Goal: Task Accomplishment & Management: Complete application form

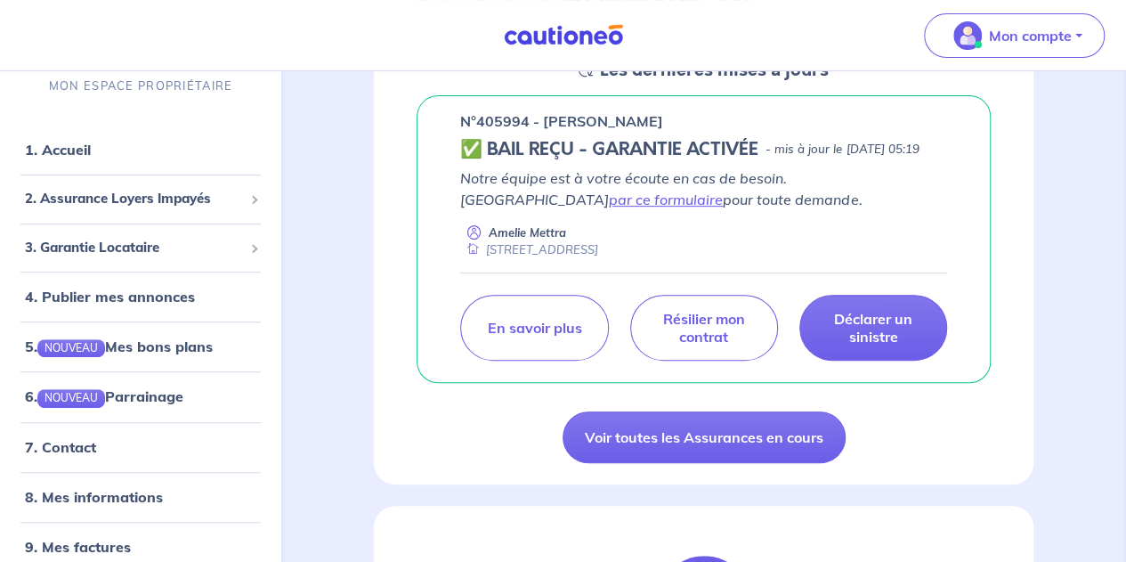
scroll to position [356, 0]
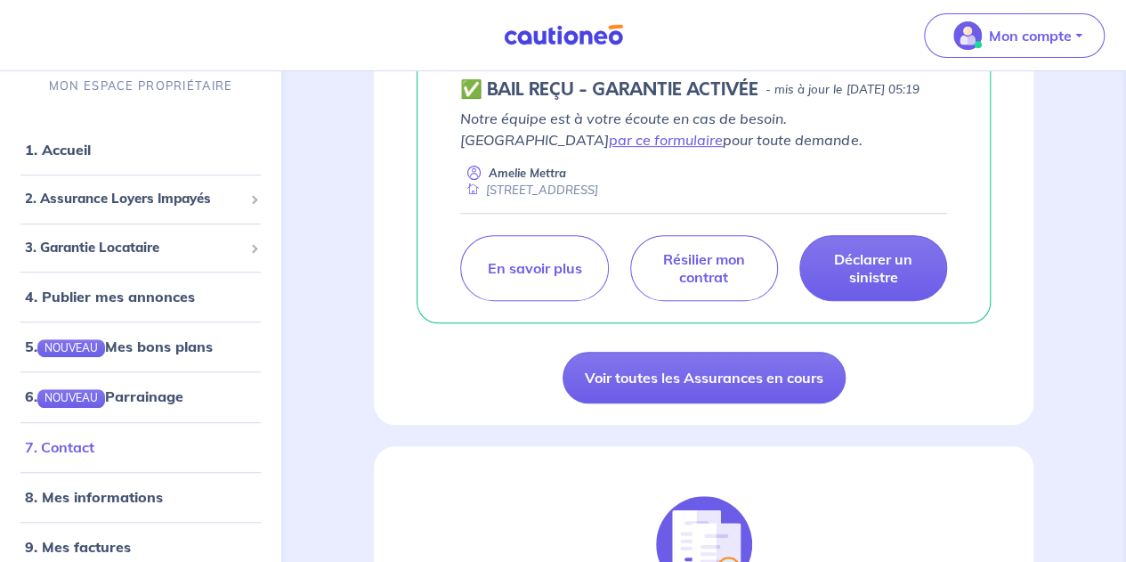
click at [63, 447] on link "7. Contact" at bounding box center [59, 447] width 69 height 18
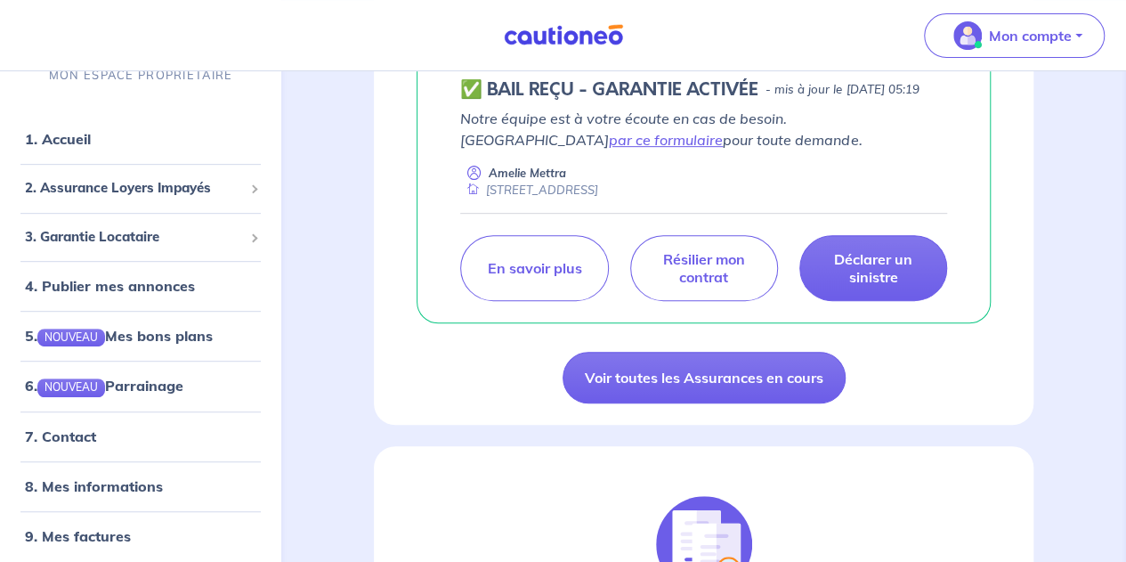
scroll to position [18, 0]
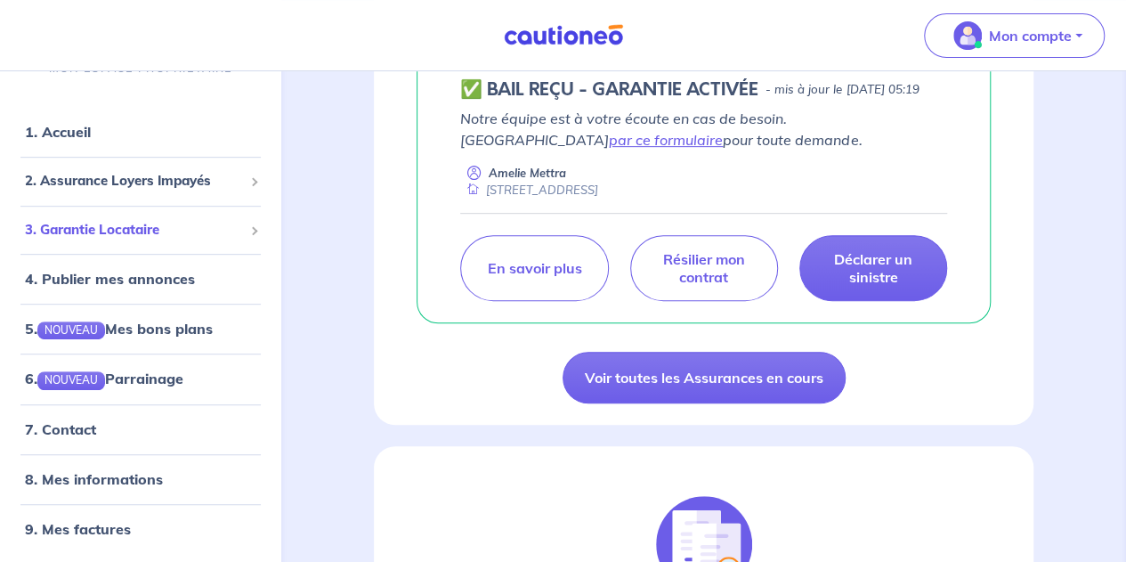
click at [125, 233] on span "3. Garantie Locataire" at bounding box center [134, 230] width 218 height 20
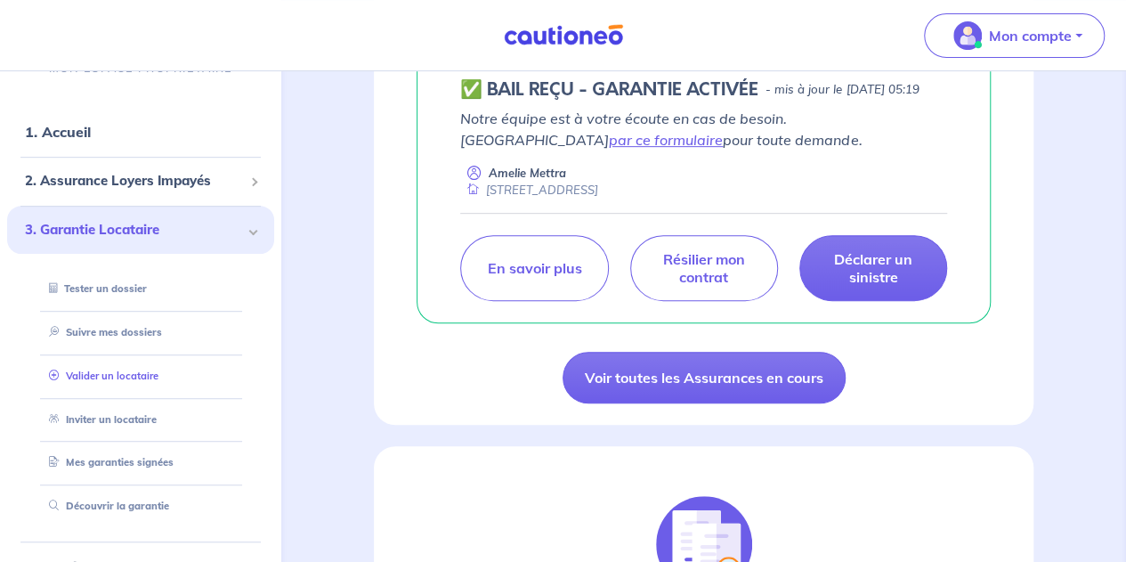
click at [133, 380] on link "Valider un locataire" at bounding box center [100, 376] width 117 height 12
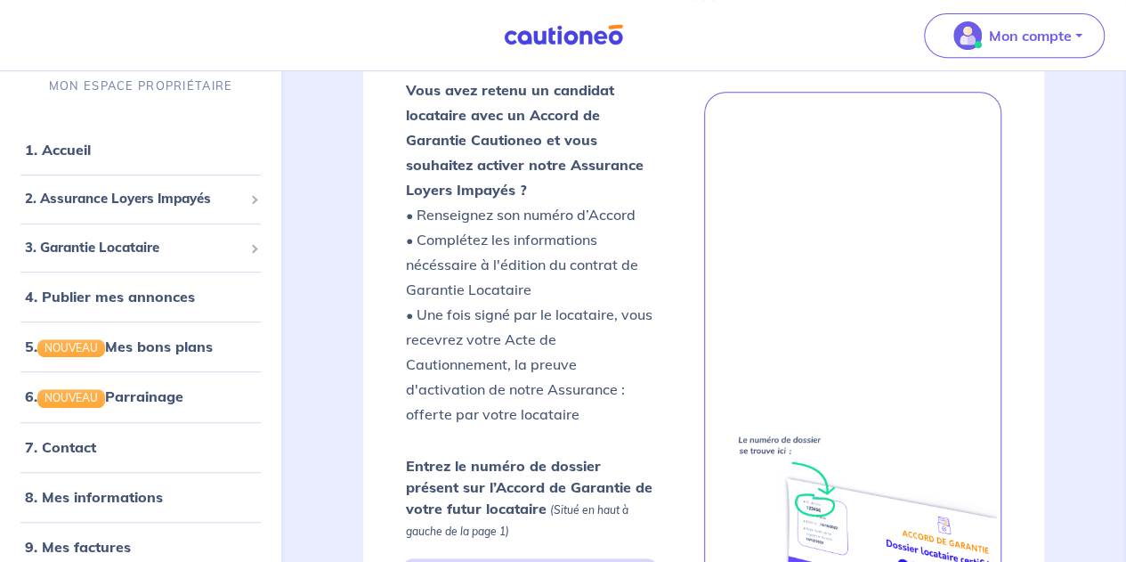
scroll to position [376, 0]
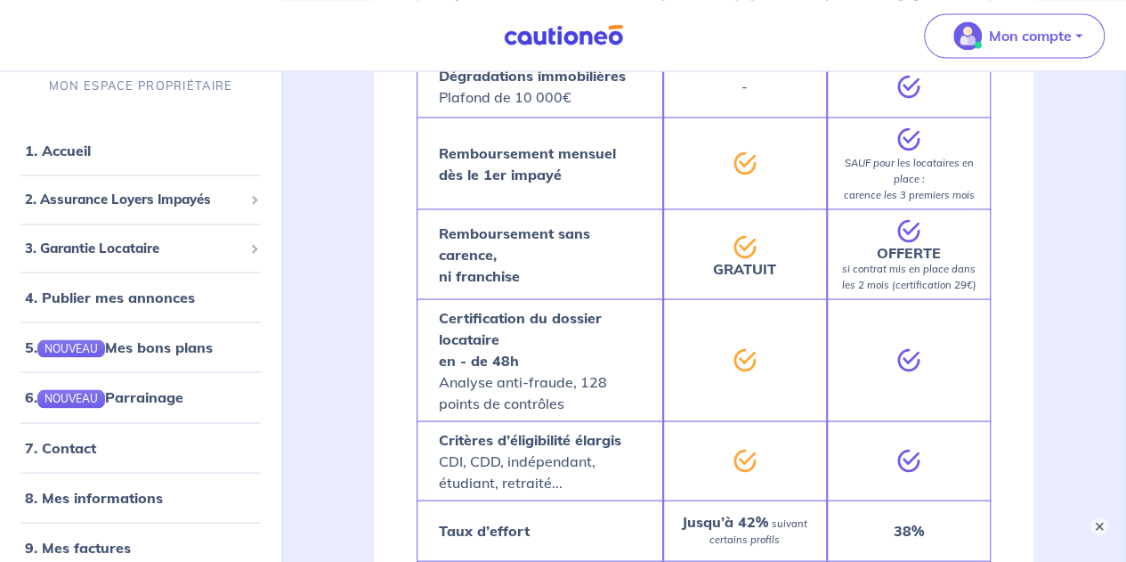
scroll to position [1360, 0]
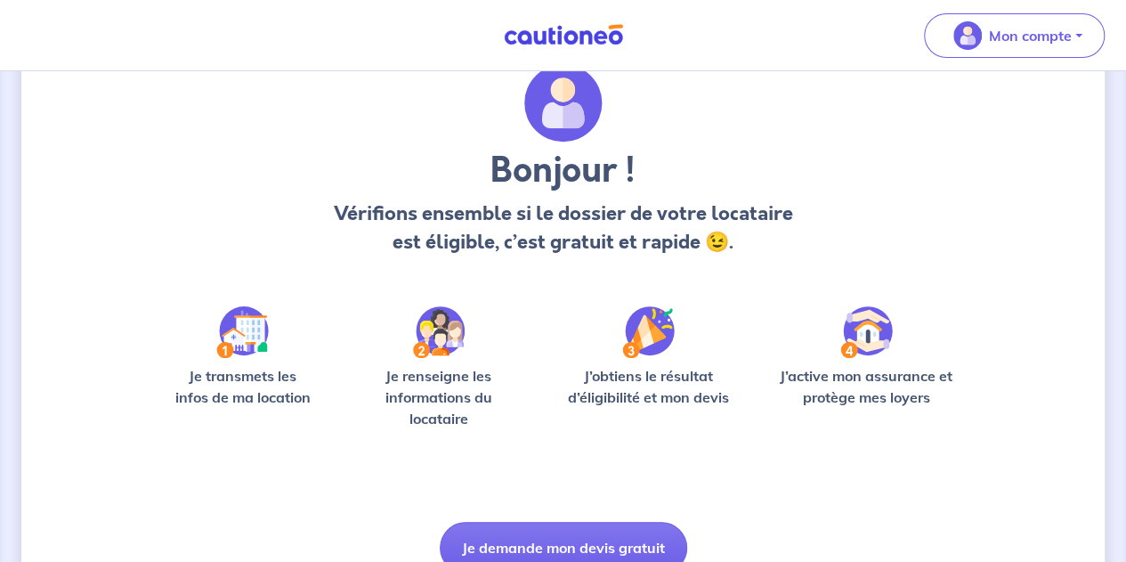
scroll to position [133, 0]
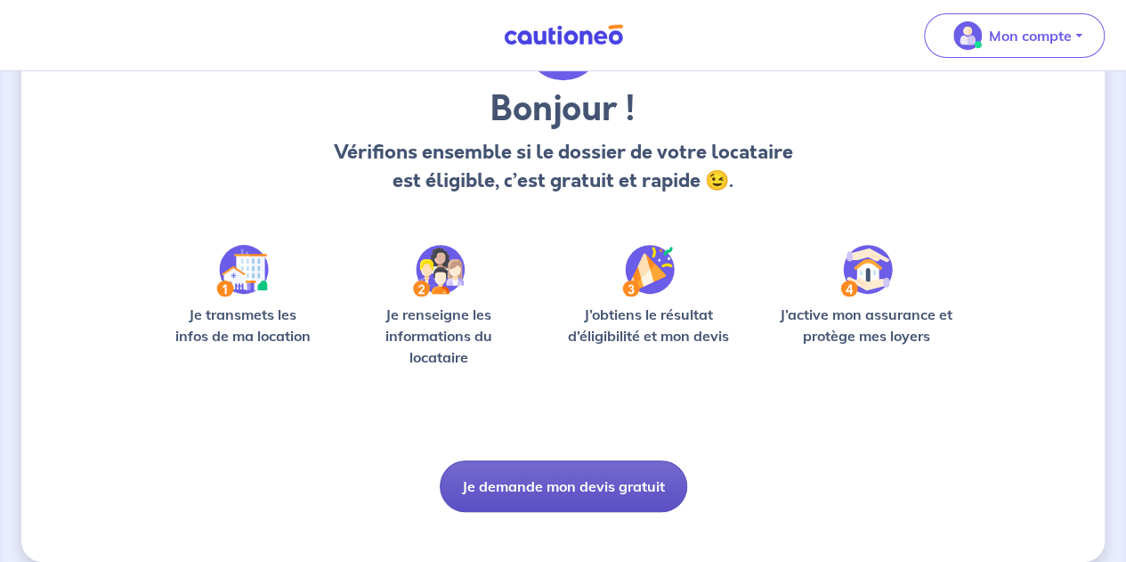
click at [570, 483] on button "Je demande mon devis gratuit" at bounding box center [564, 486] width 248 height 52
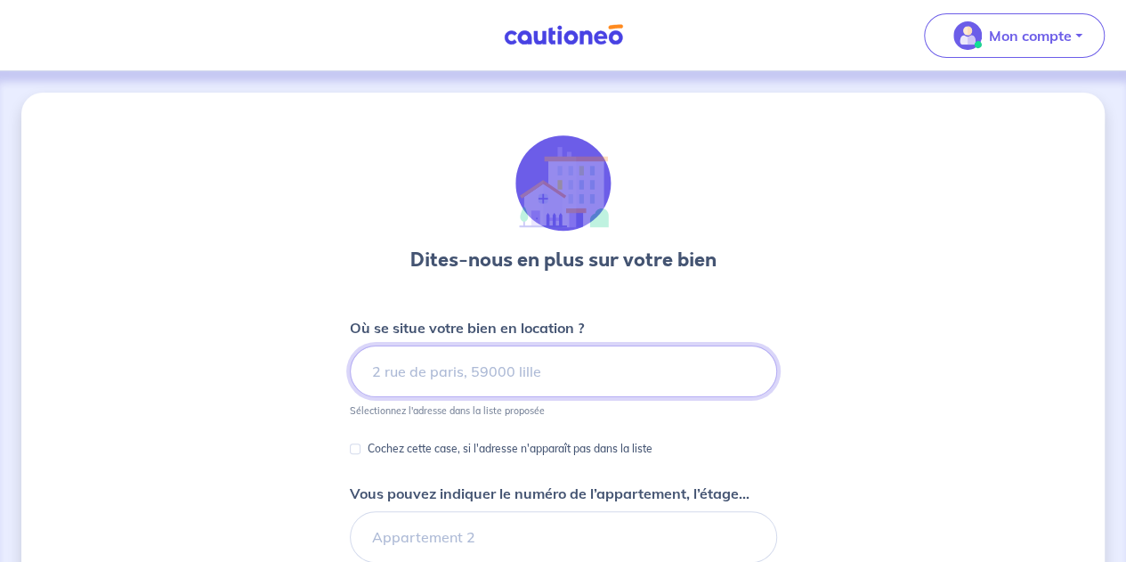
click at [444, 380] on input at bounding box center [563, 371] width 427 height 52
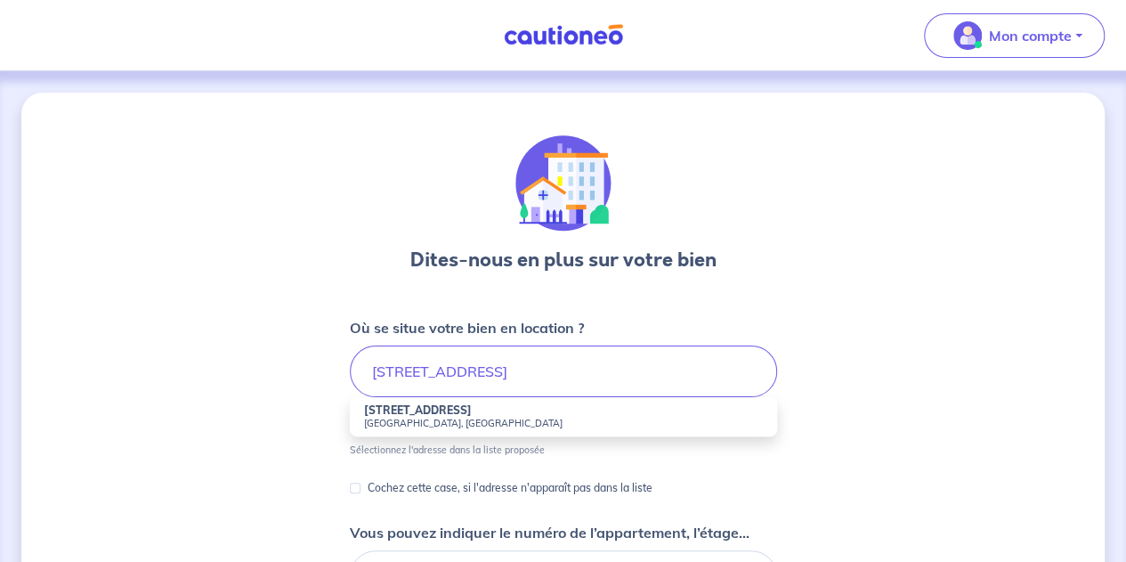
click at [448, 419] on small "Angers, France" at bounding box center [563, 423] width 399 height 12
type input "2 Bis Rue Ravenel, Angers, France"
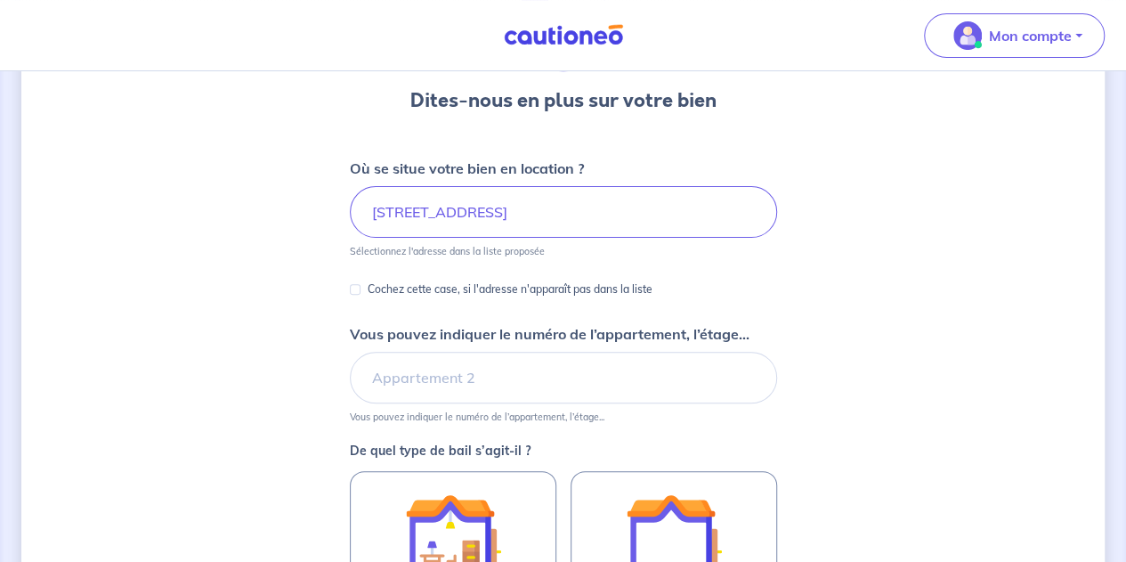
scroll to position [163, 0]
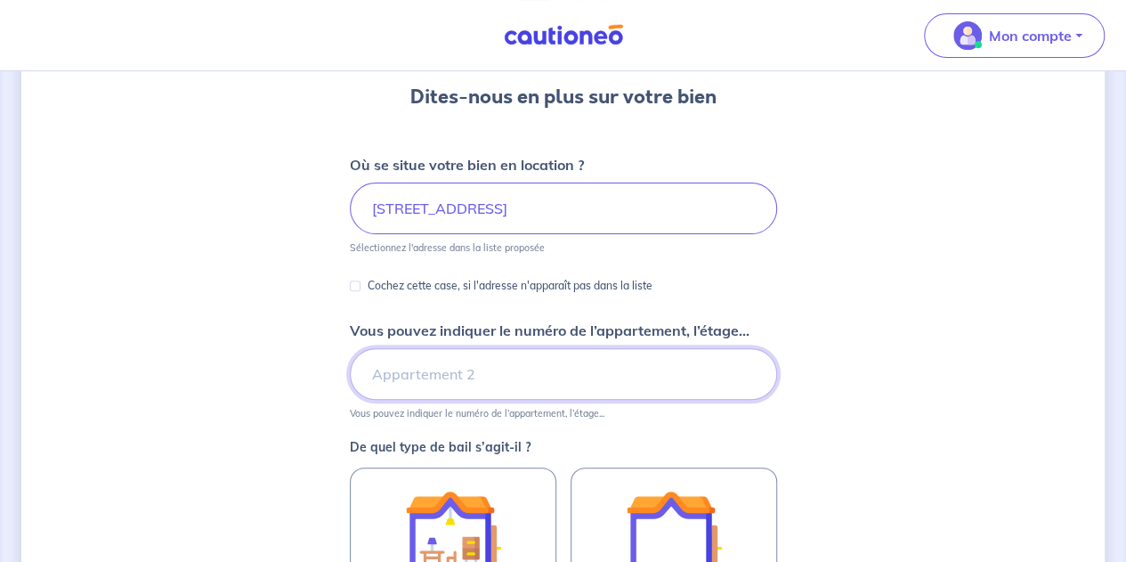
click at [583, 381] on input "Vous pouvez indiquer le numéro de l’appartement, l’étage..." at bounding box center [563, 374] width 427 height 52
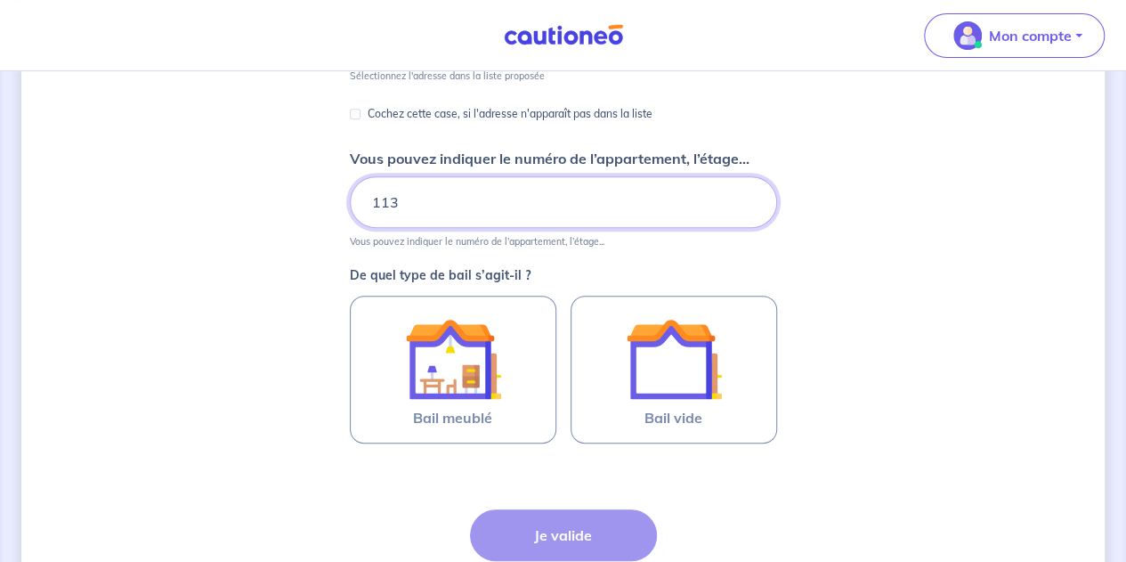
scroll to position [337, 0]
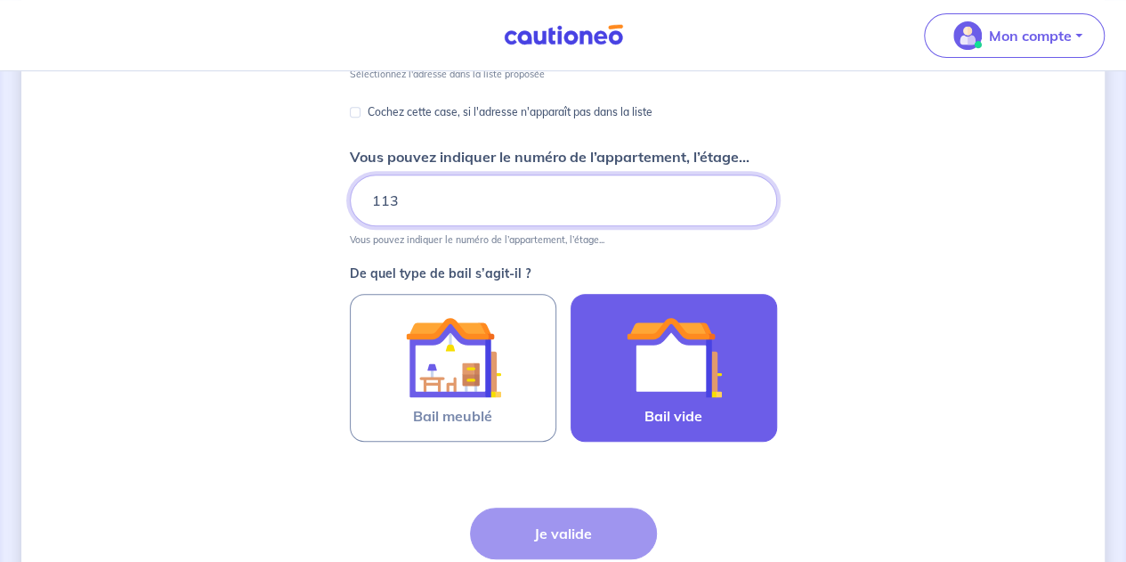
type input "113"
click at [721, 391] on img at bounding box center [674, 357] width 96 height 96
click at [0, 0] on input "Bail vide" at bounding box center [0, 0] width 0 height 0
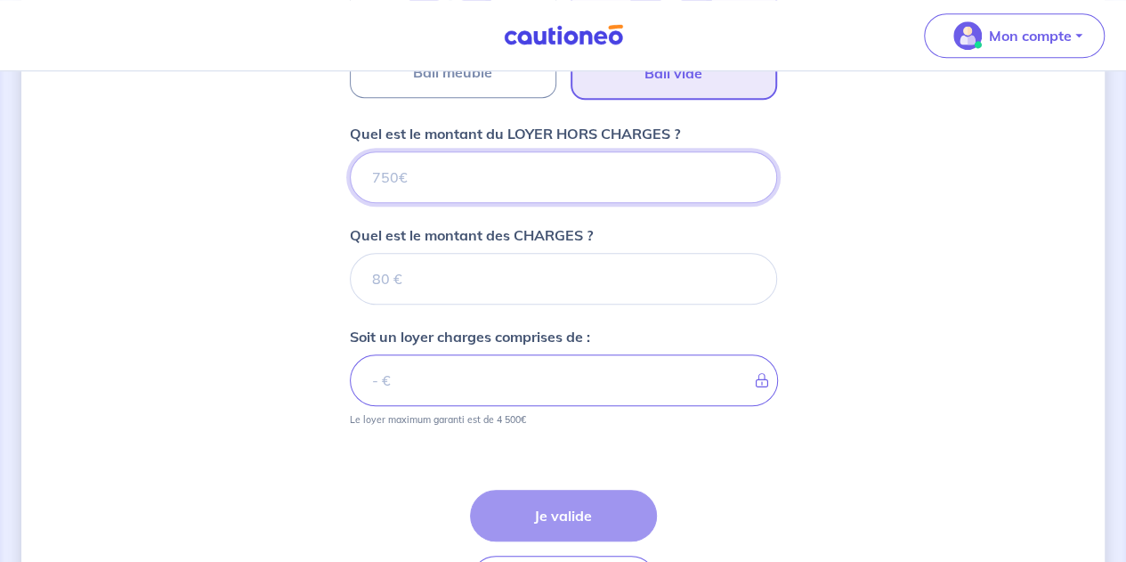
scroll to position [648, 0]
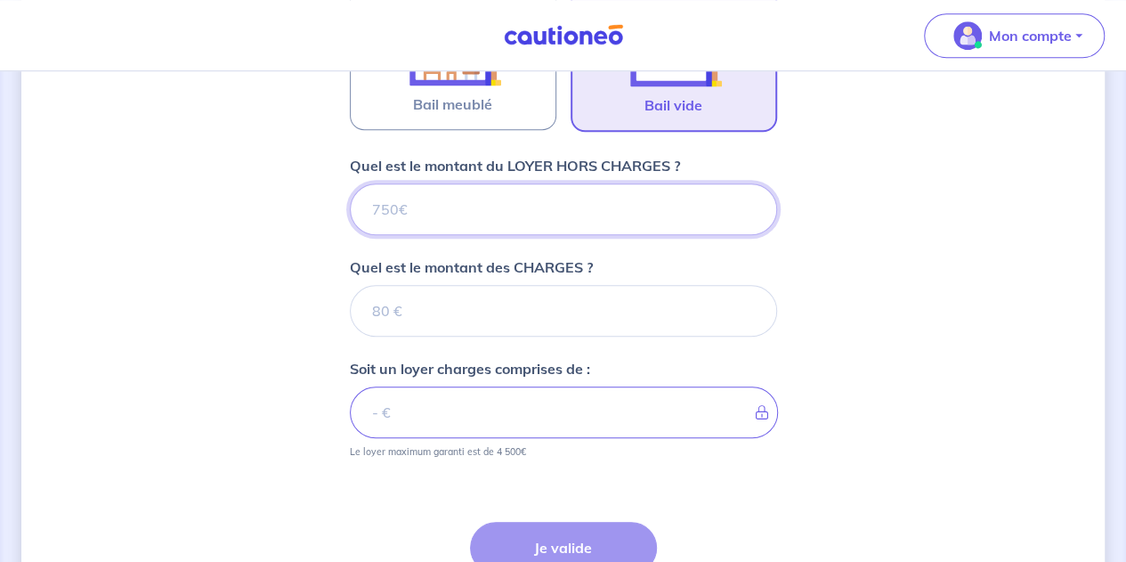
click at [557, 202] on input "Quel est le montant du LOYER HORS CHARGES ?" at bounding box center [563, 209] width 427 height 52
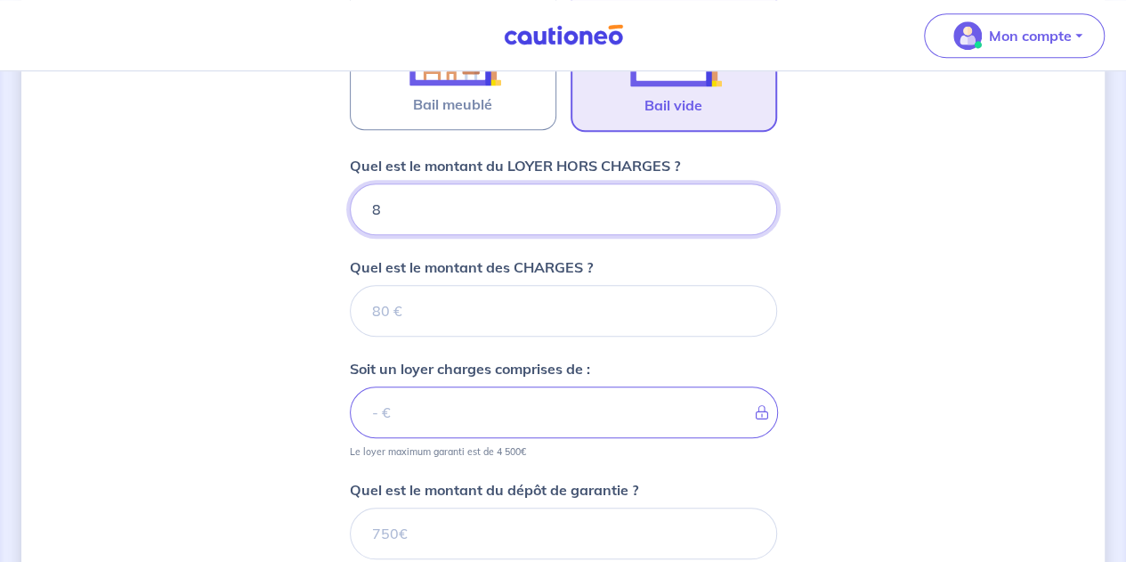
type input "88"
type input "885"
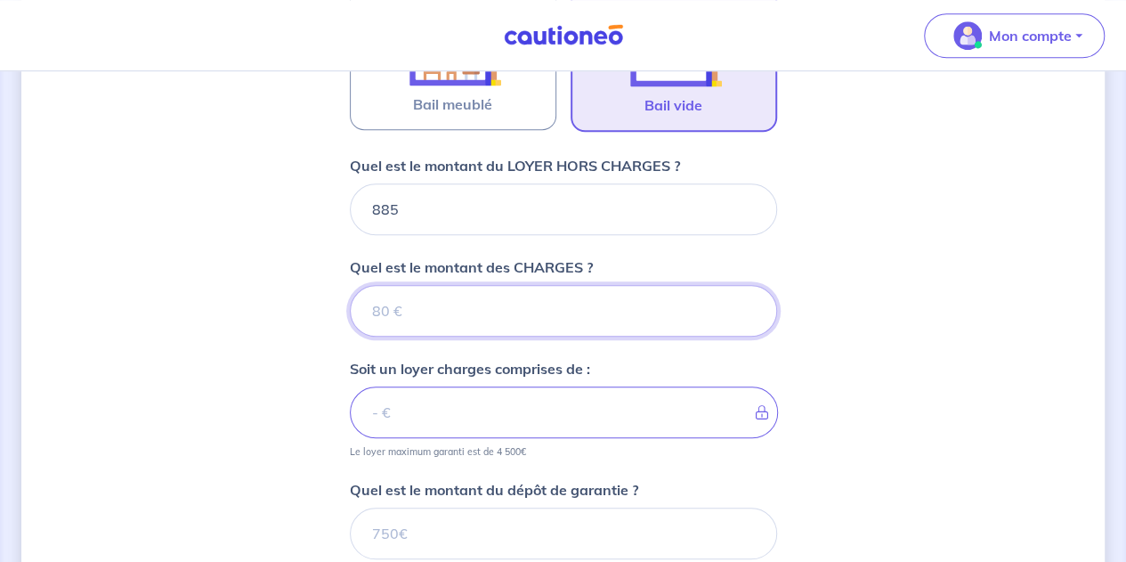
click at [436, 292] on input "Quel est le montant des CHARGES ?" at bounding box center [563, 311] width 427 height 52
type input "1"
type input "886"
type input "100"
type input "985"
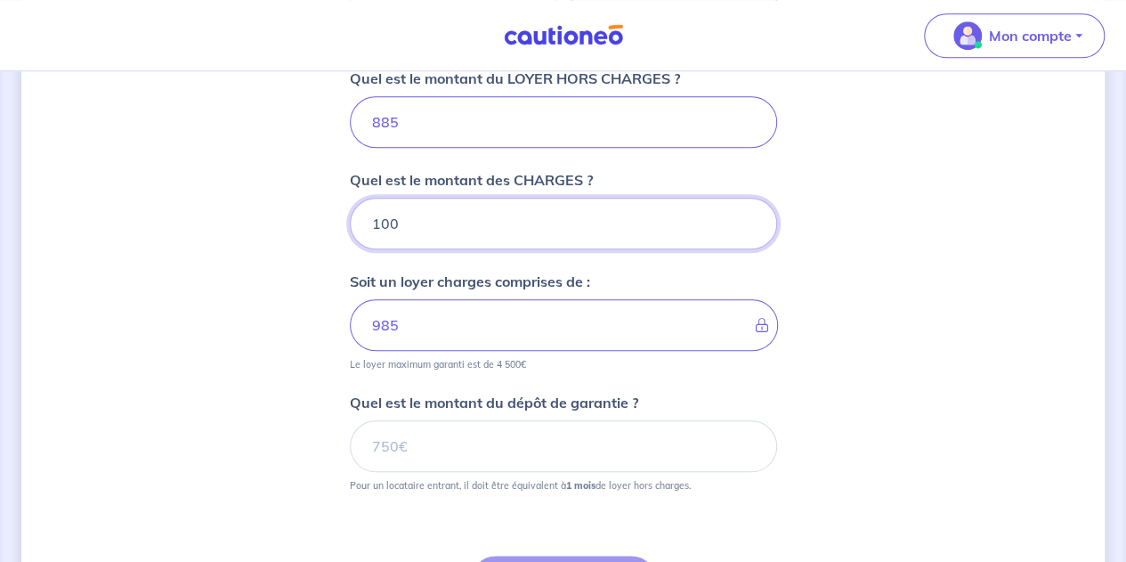
scroll to position [750, 0]
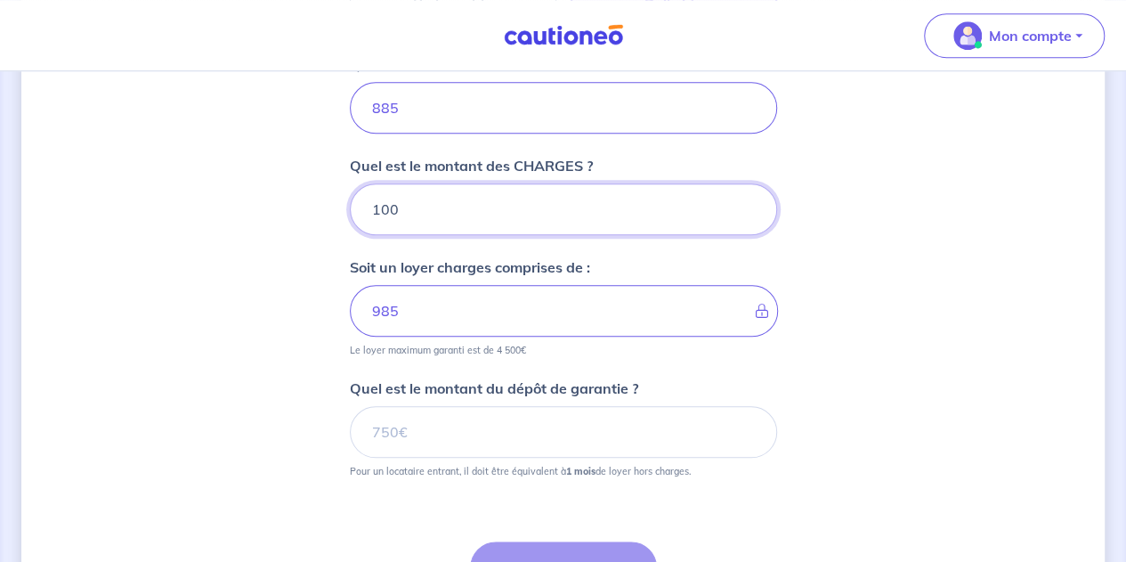
type input "100"
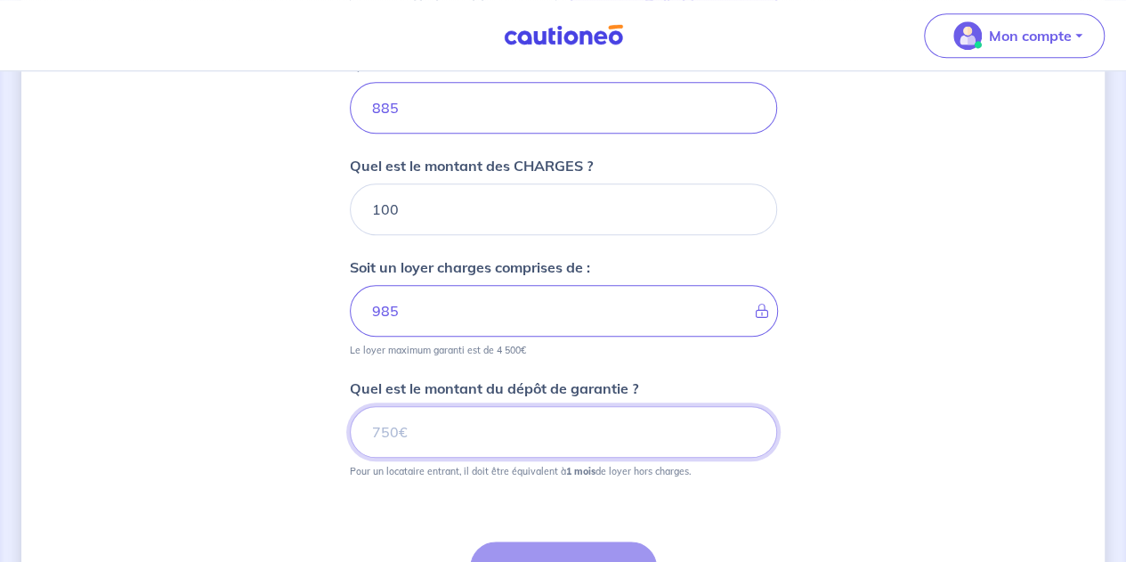
click at [495, 426] on input "Quel est le montant du dépôt de garantie ?" at bounding box center [563, 432] width 427 height 52
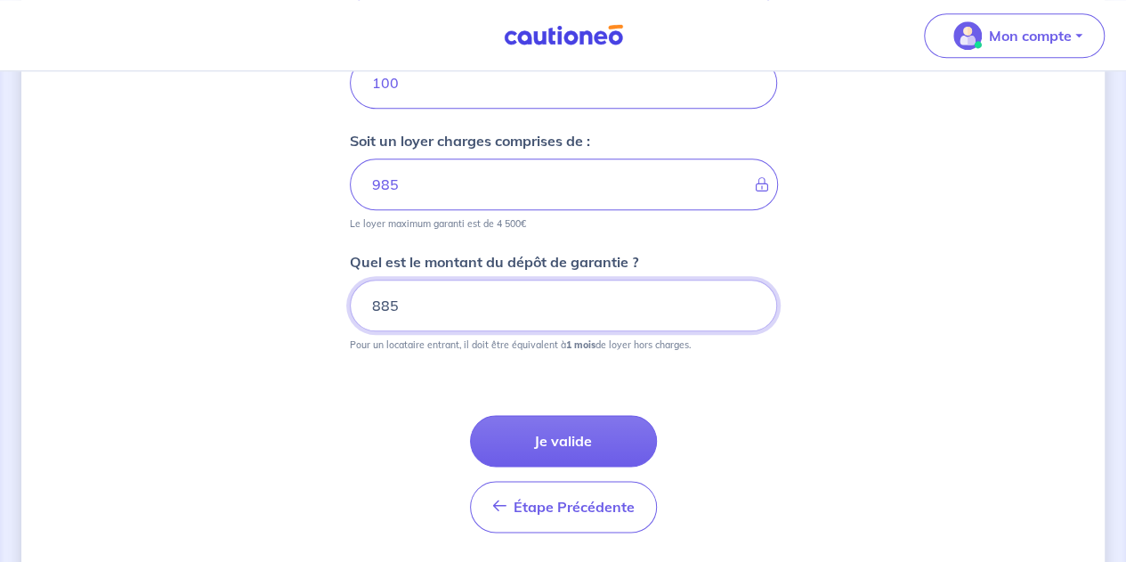
scroll to position [881, 0]
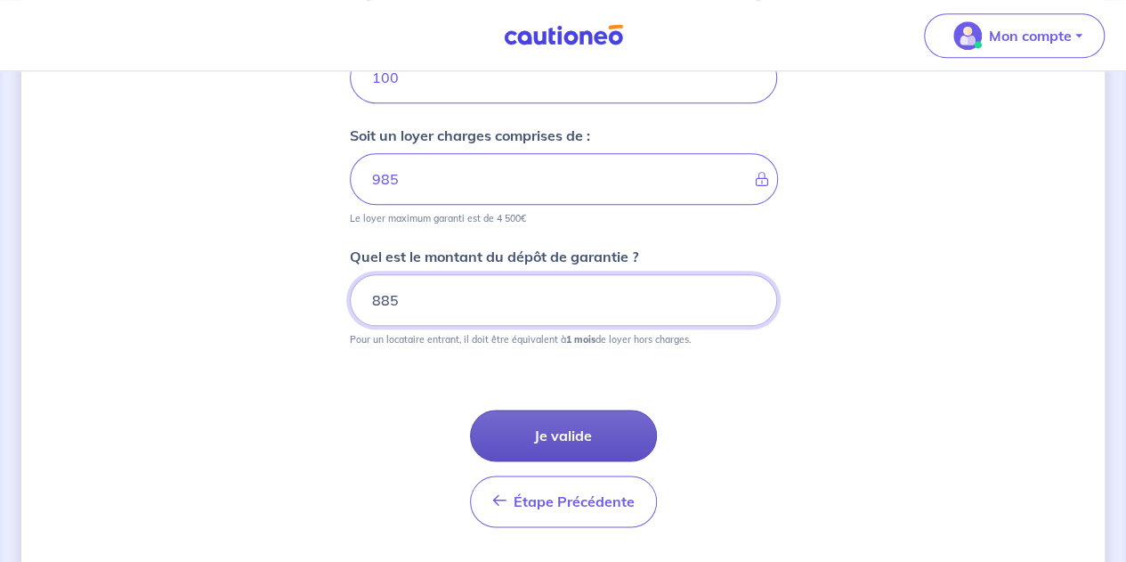
type input "885"
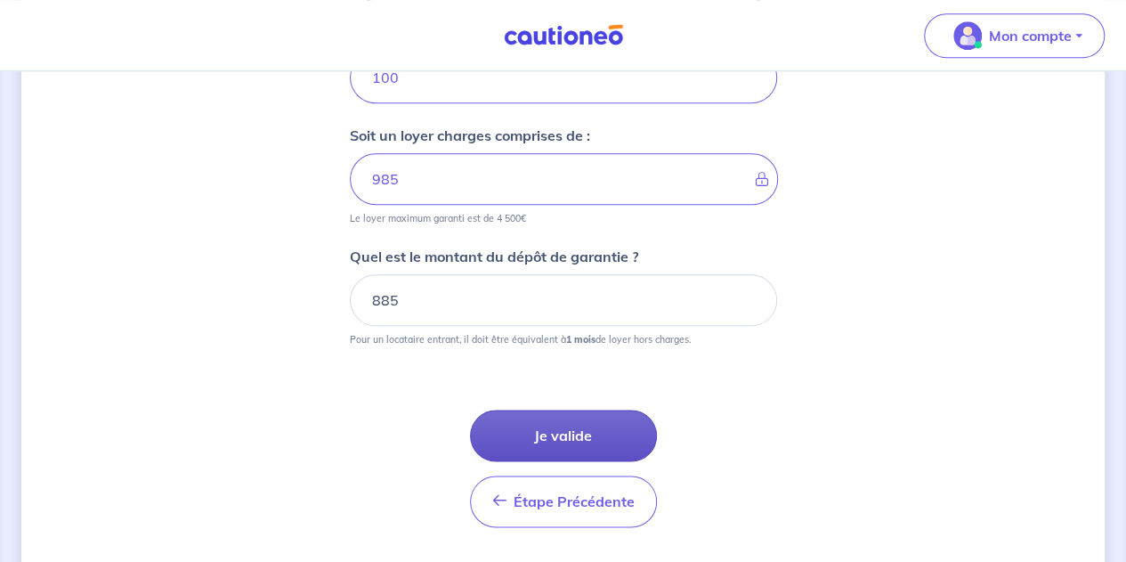
click at [519, 440] on button "Je valide" at bounding box center [563, 436] width 187 height 52
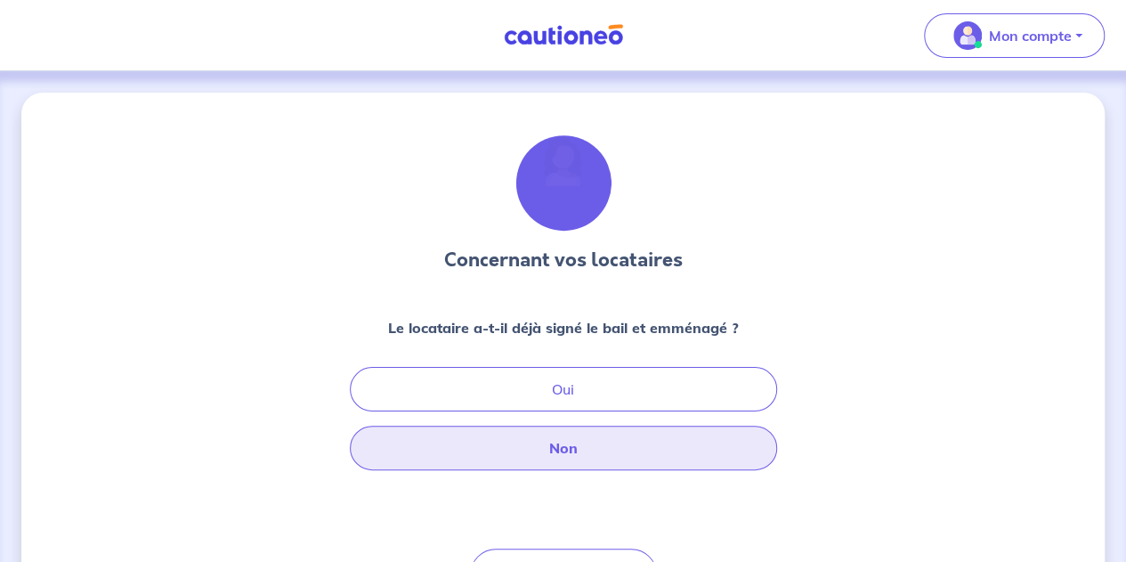
click at [554, 437] on button "Non" at bounding box center [563, 448] width 427 height 45
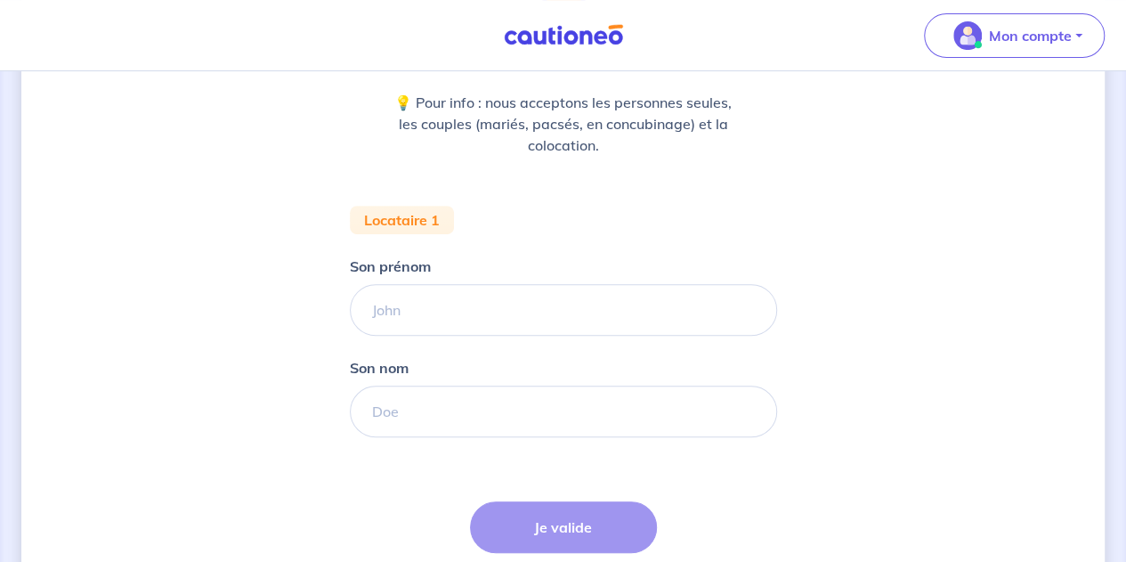
scroll to position [226, 0]
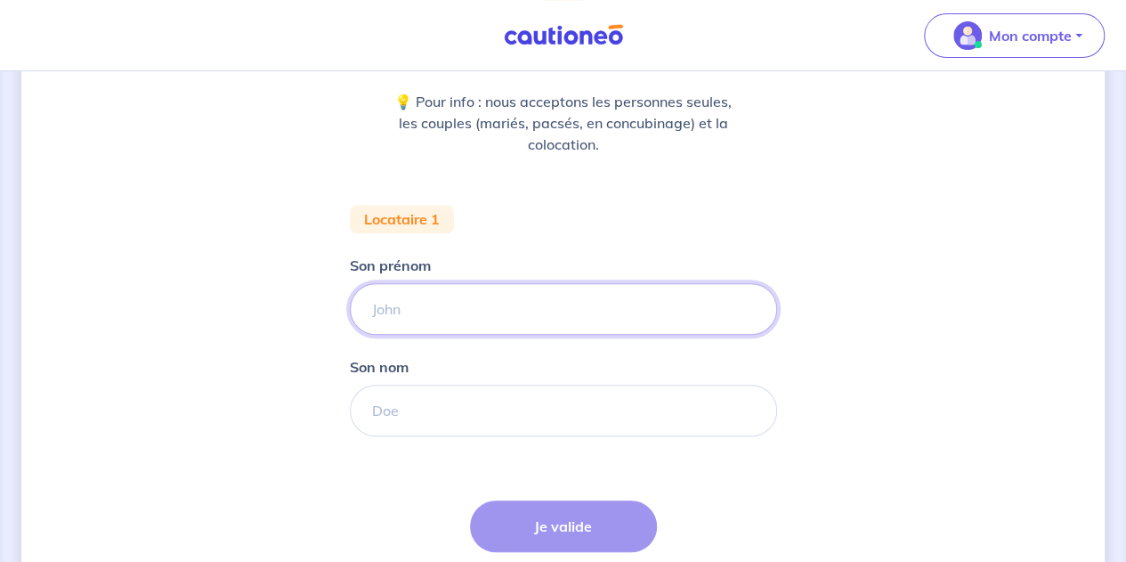
click at [561, 317] on input "Son prénom" at bounding box center [563, 309] width 427 height 52
click at [393, 307] on input "Majorie" at bounding box center [563, 309] width 427 height 52
type input "Marjorie"
click at [539, 533] on div "Étape Précédente Précédent Je valide Je valide" at bounding box center [563, 559] width 187 height 118
drag, startPoint x: 1122, startPoint y: 182, endPoint x: 1125, endPoint y: 277, distance: 95.3
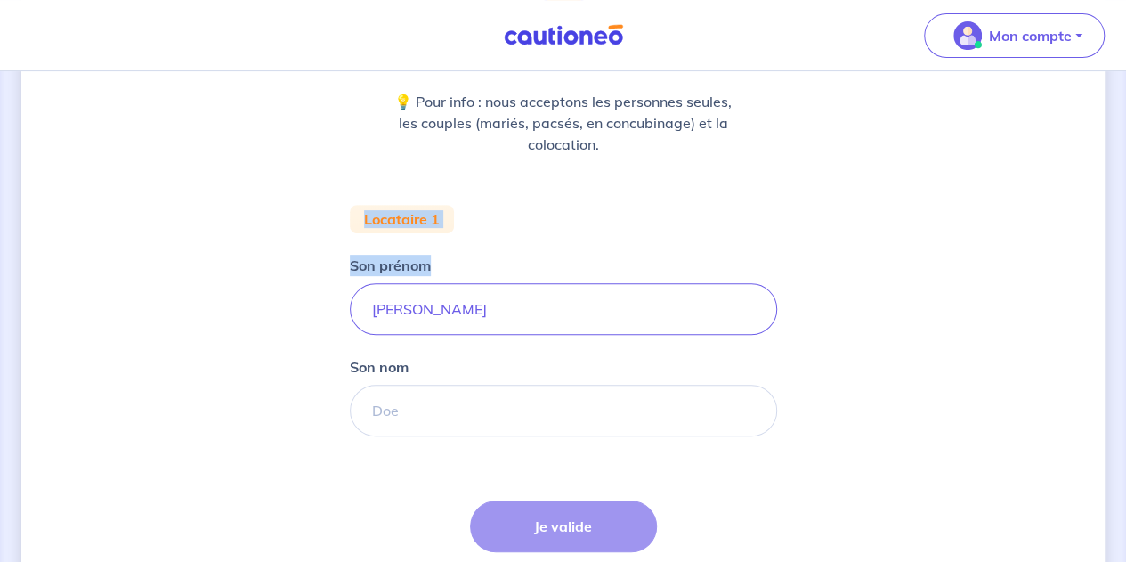
click at [1125, 277] on div "Concernant vos locataires 💡 Pour info : nous acceptons les personnes seules, le…" at bounding box center [563, 274] width 1126 height 858
click at [1124, 256] on div "Concernant vos locataires 💡 Pour info : nous acceptons les personnes seules, le…" at bounding box center [563, 274] width 1126 height 858
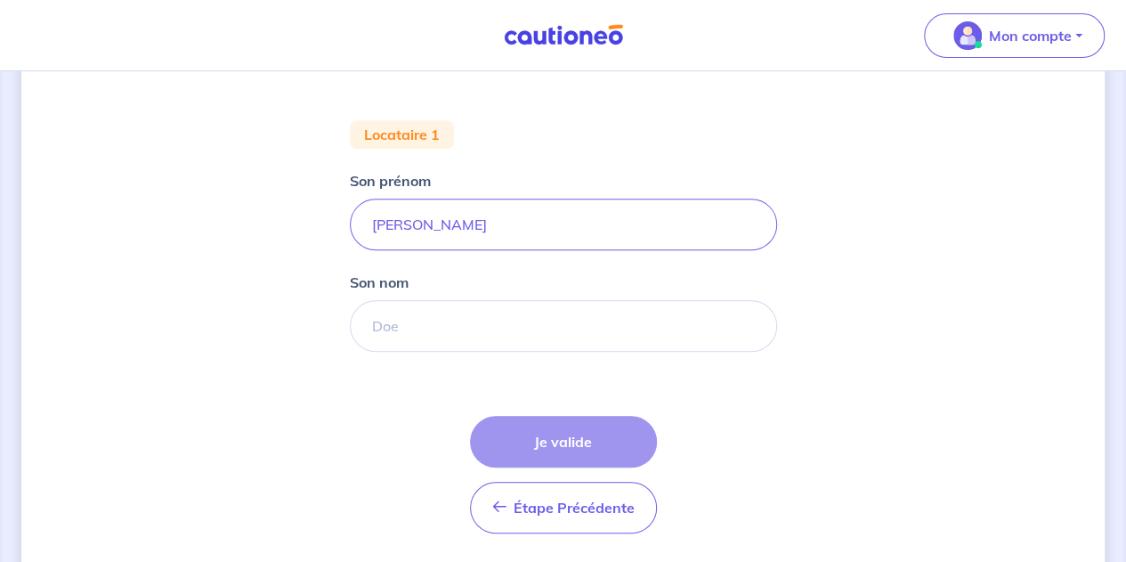
scroll to position [365, 0]
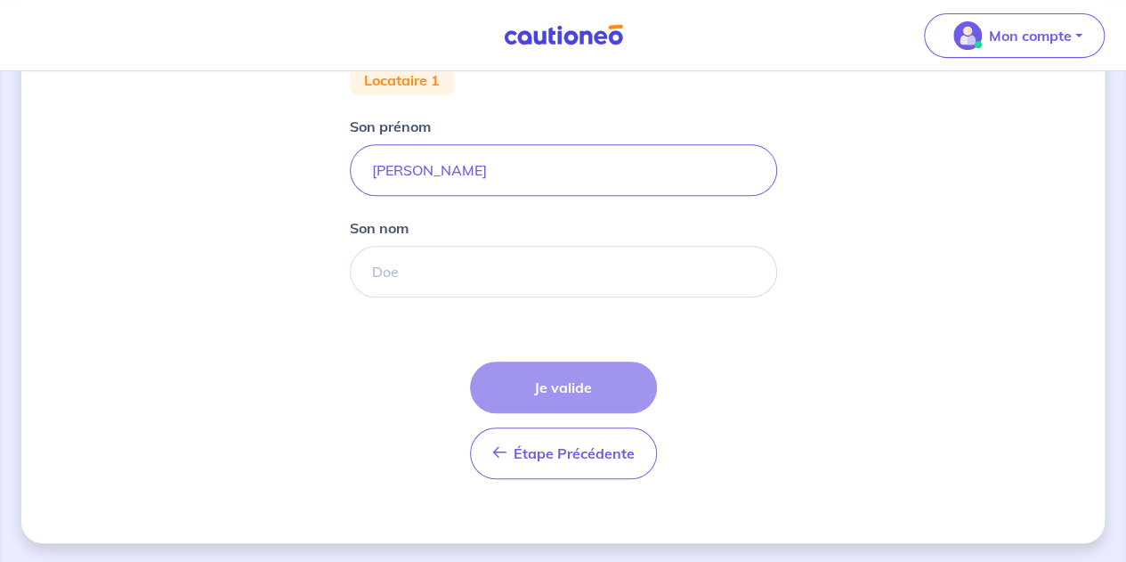
click at [557, 369] on div "Étape Précédente Précédent Je valide Je valide" at bounding box center [563, 420] width 187 height 118
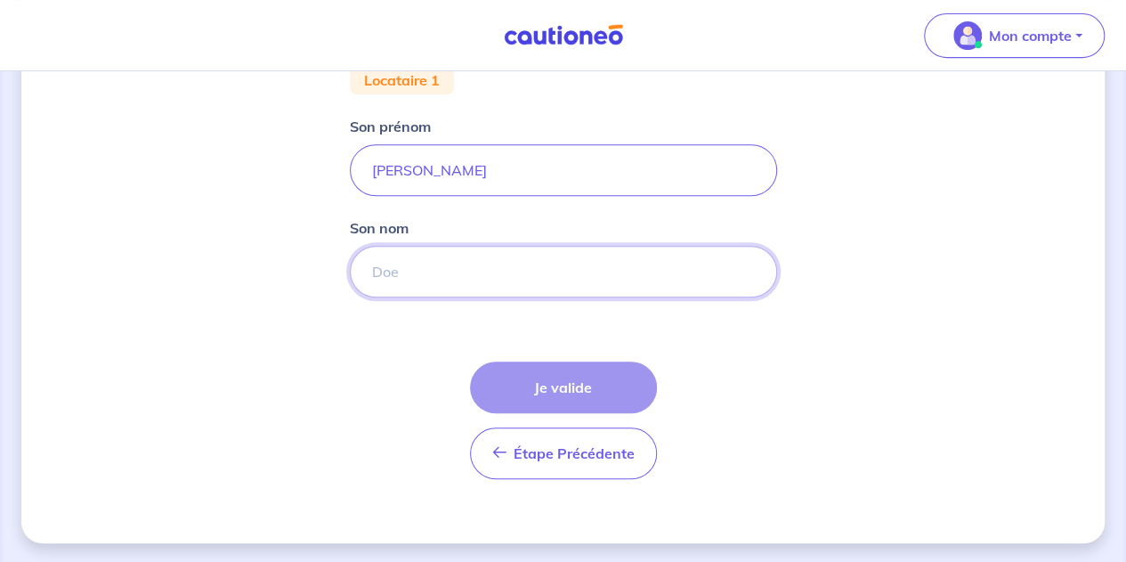
click at [408, 264] on input "Son nom" at bounding box center [563, 272] width 427 height 52
type input "S"
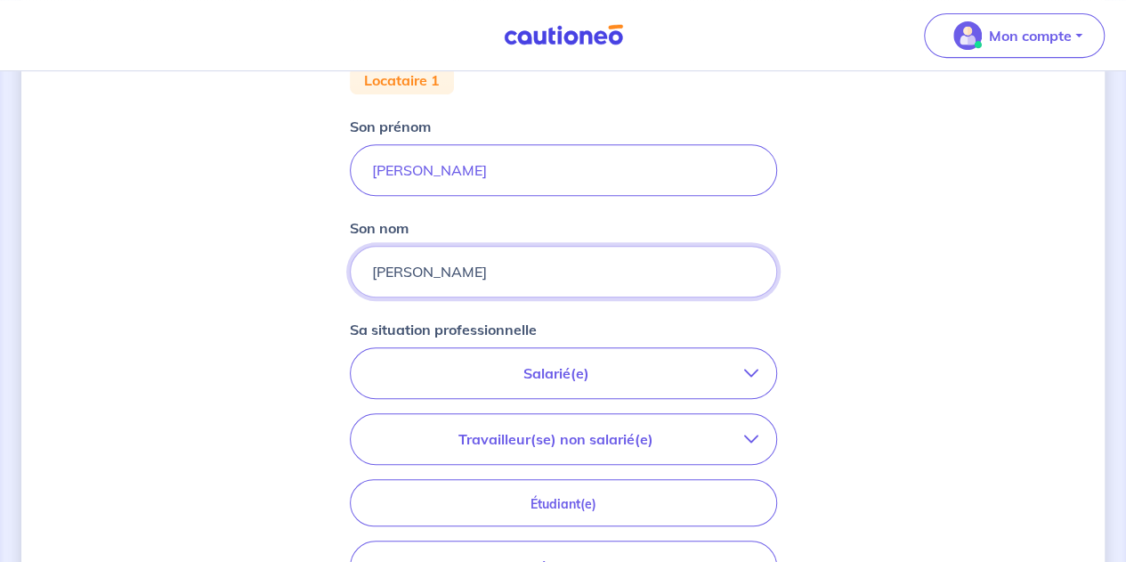
drag, startPoint x: 447, startPoint y: 266, endPoint x: 298, endPoint y: 264, distance: 148.7
click at [298, 264] on div "Concernant vos locataires 💡 Pour info : nous acceptons les personnes seules, le…" at bounding box center [563, 290] width 1084 height 1125
type input "ALLAIN"
click at [493, 378] on p "Salarié(e)" at bounding box center [557, 372] width 376 height 21
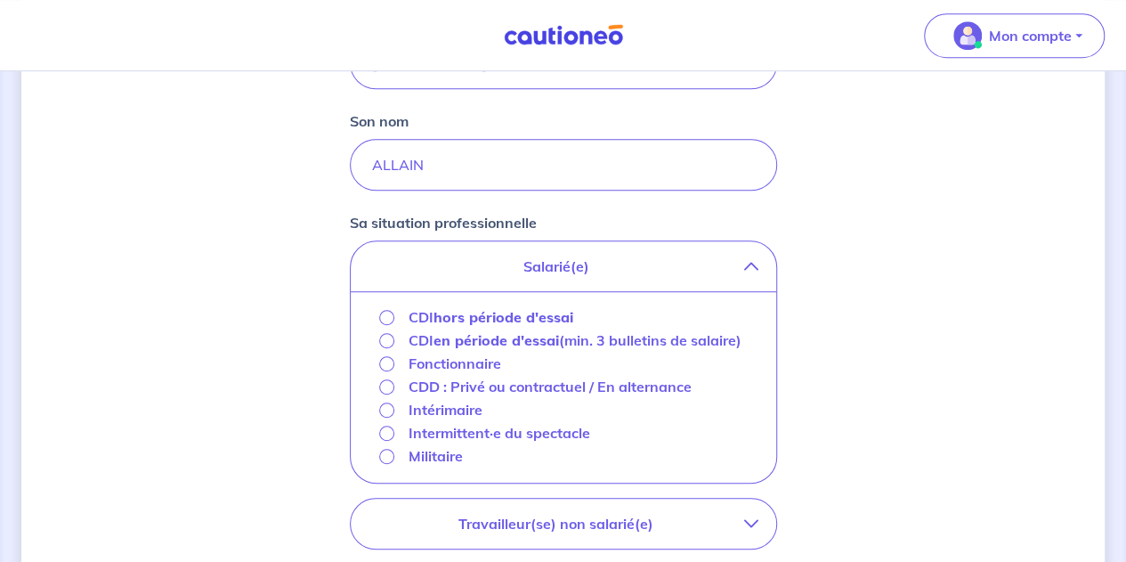
scroll to position [477, 0]
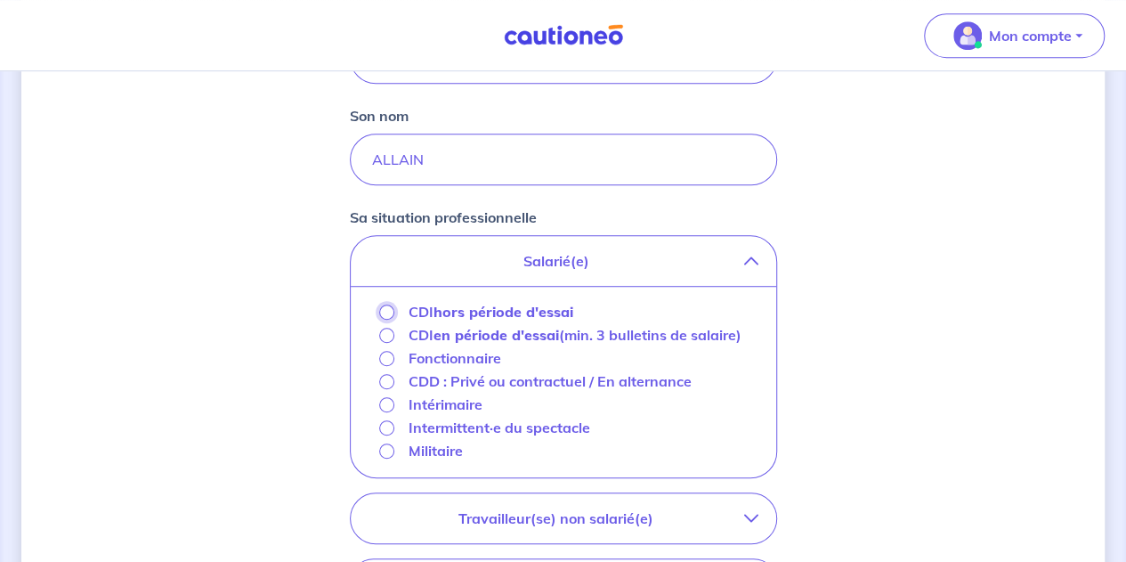
click at [383, 313] on input "CDI hors période d'essai" at bounding box center [386, 312] width 15 height 15
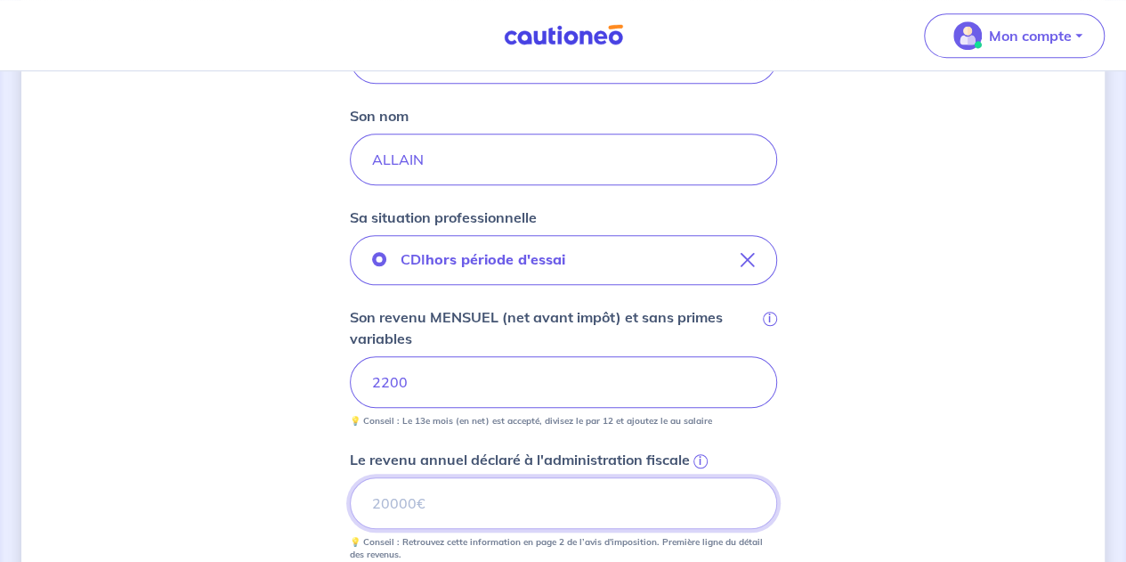
click at [479, 513] on input "Le revenu annuel déclaré à l'administration fiscale i" at bounding box center [563, 503] width 427 height 52
click at [408, 516] on input "Le revenu annuel déclaré à l'administration fiscale i" at bounding box center [563, 503] width 427 height 52
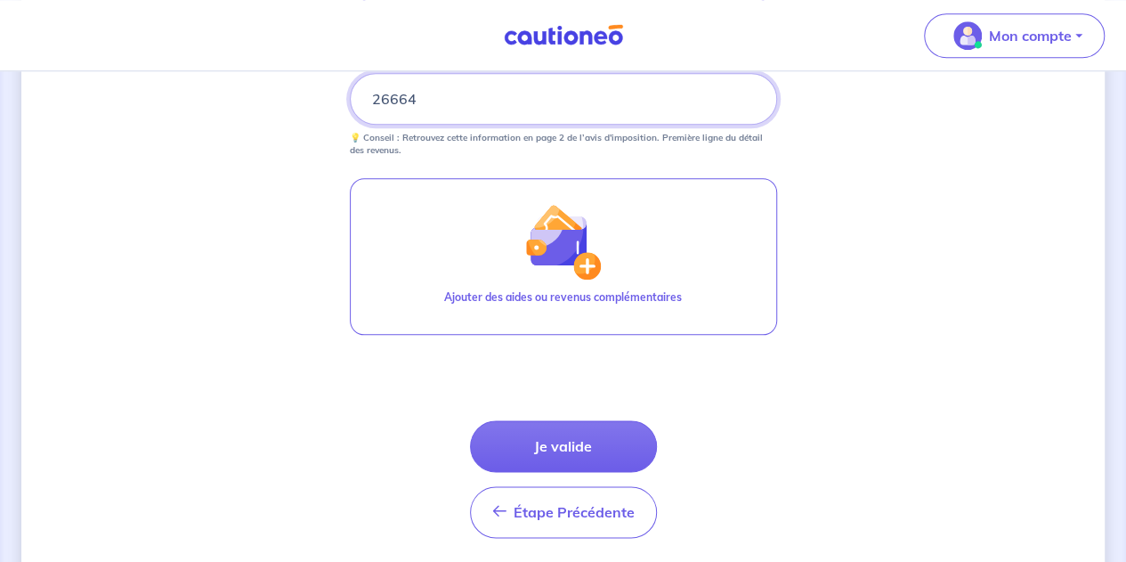
scroll to position [896, 0]
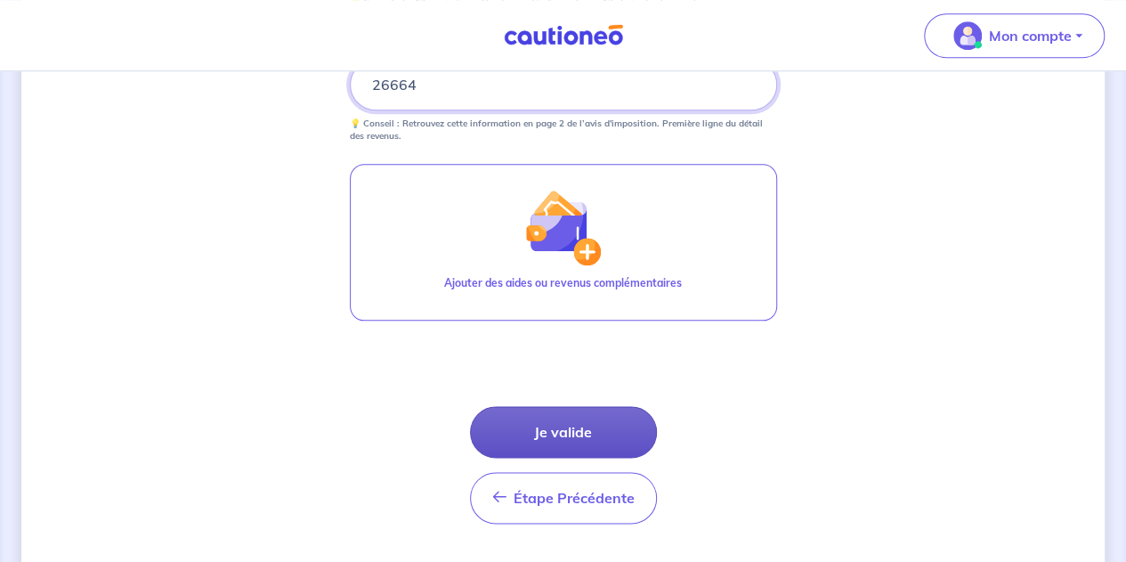
type input "26664"
click at [595, 423] on button "Je valide" at bounding box center [563, 432] width 187 height 52
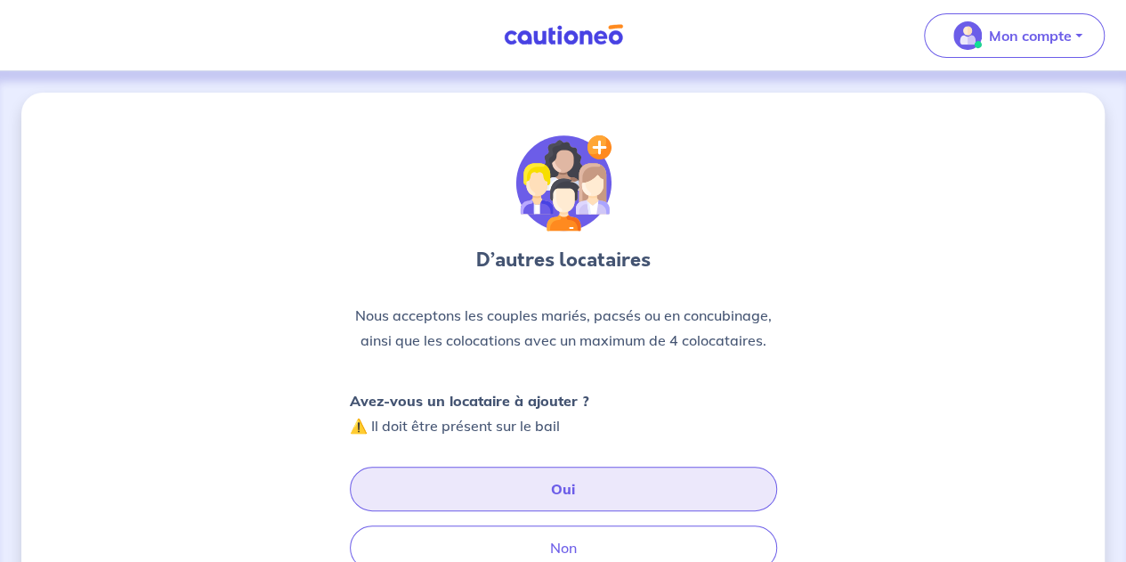
click at [588, 489] on button "Oui" at bounding box center [563, 489] width 427 height 45
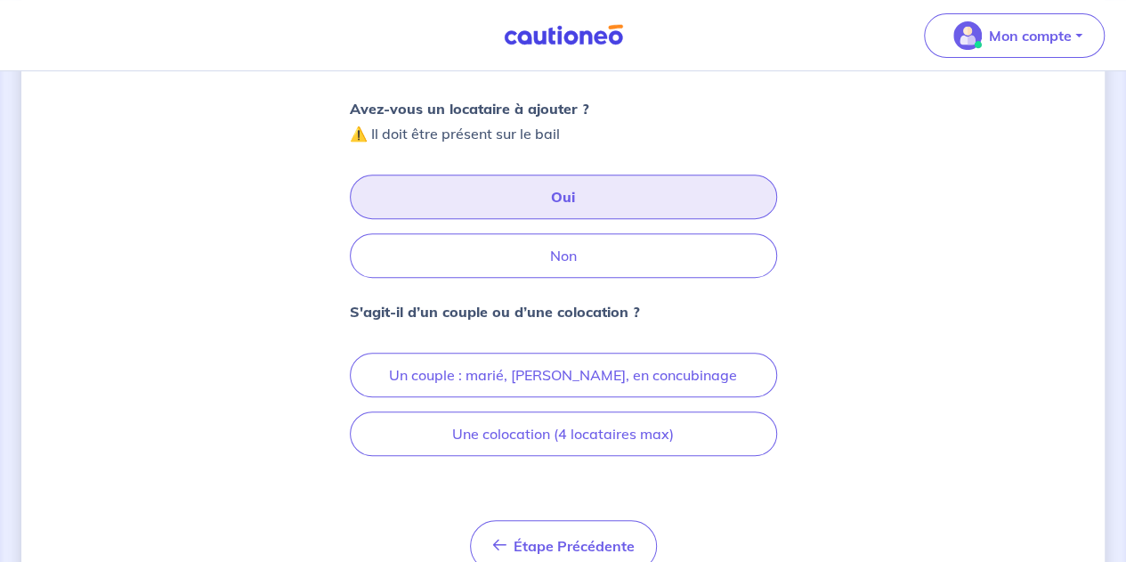
scroll to position [318, 0]
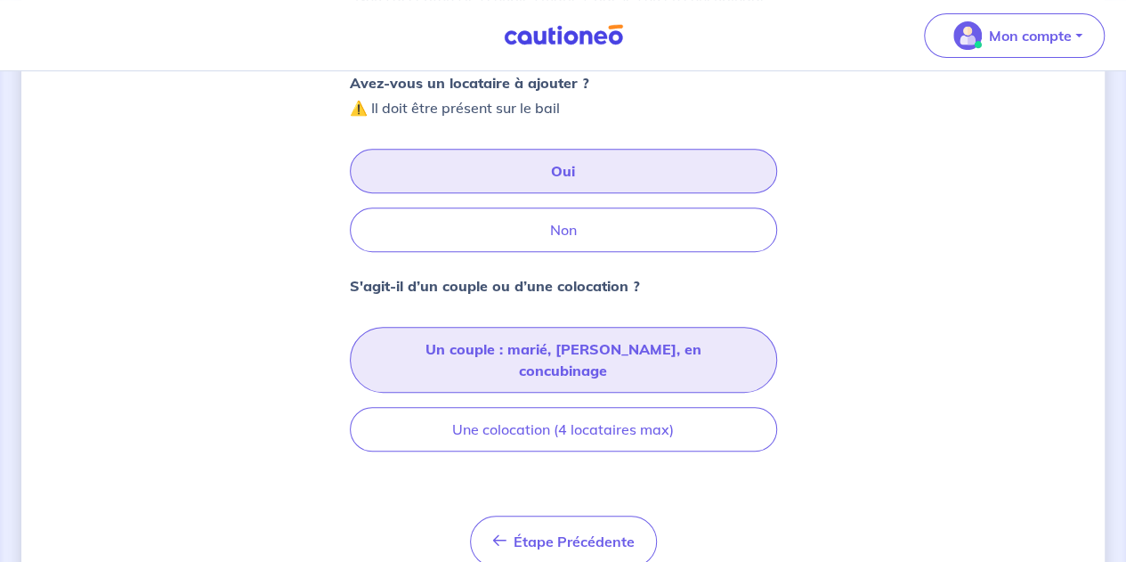
click at [680, 349] on button "Un couple : marié, pacsé, en concubinage" at bounding box center [563, 360] width 427 height 66
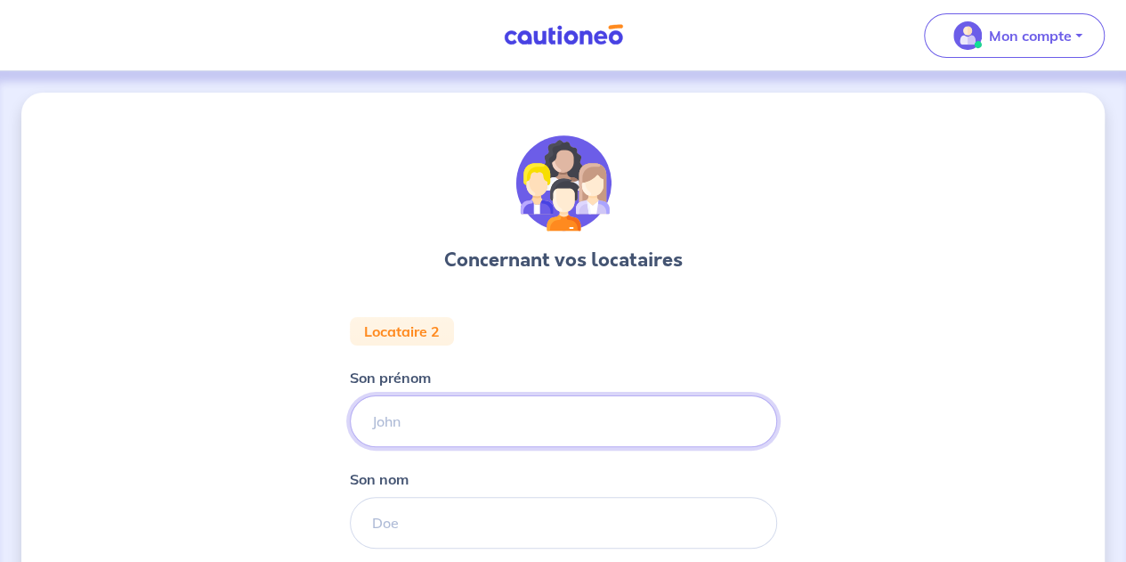
click at [465, 421] on input "Son prénom" at bounding box center [563, 421] width 427 height 52
type input "Quentin"
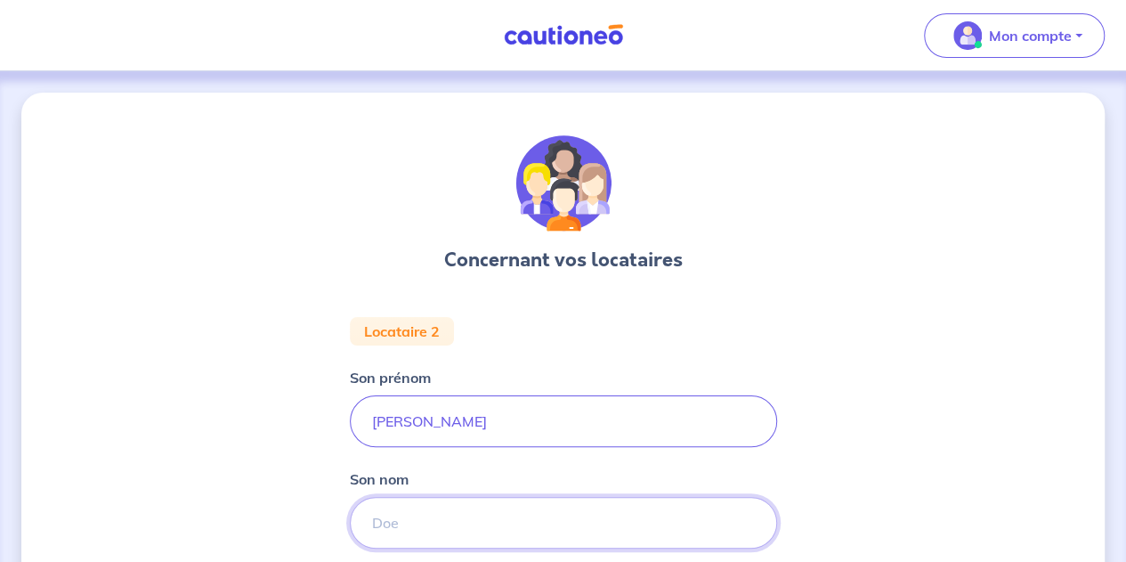
click at [447, 516] on input "Son nom" at bounding box center [563, 523] width 427 height 52
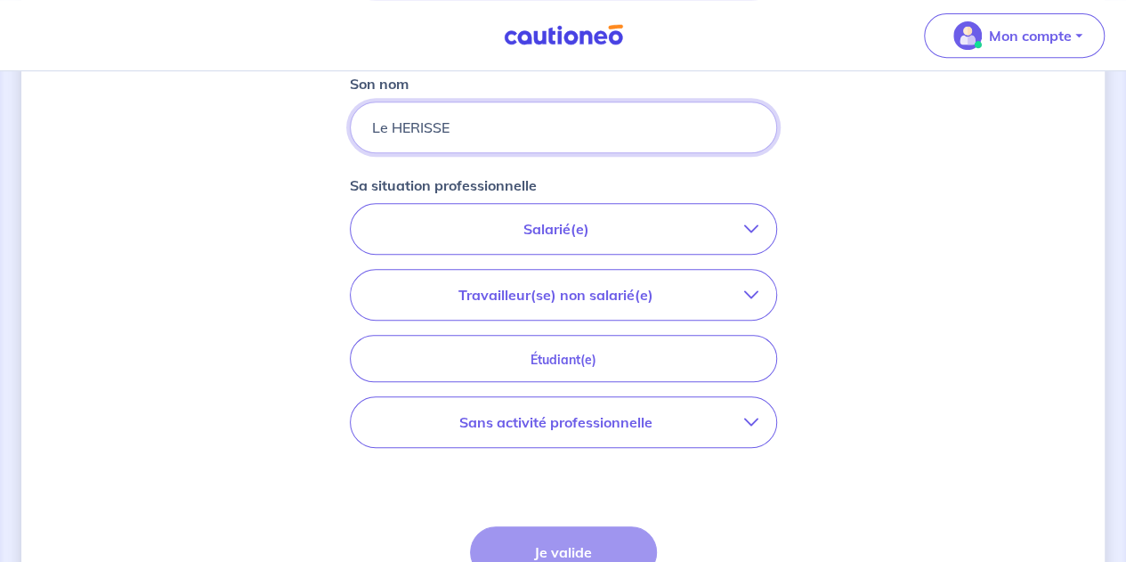
scroll to position [397, 0]
type input "Le HERISSE"
click at [638, 291] on p "Travailleur(se) non salarié(e)" at bounding box center [557, 292] width 376 height 21
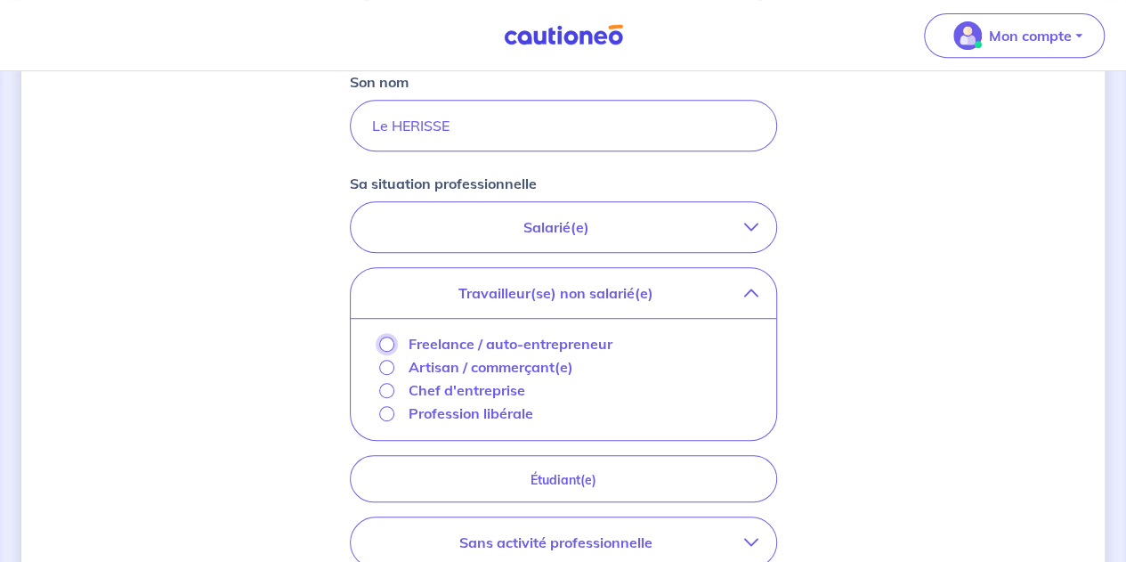
click at [385, 343] on input "Freelance / auto-entrepreneur" at bounding box center [386, 344] width 15 height 15
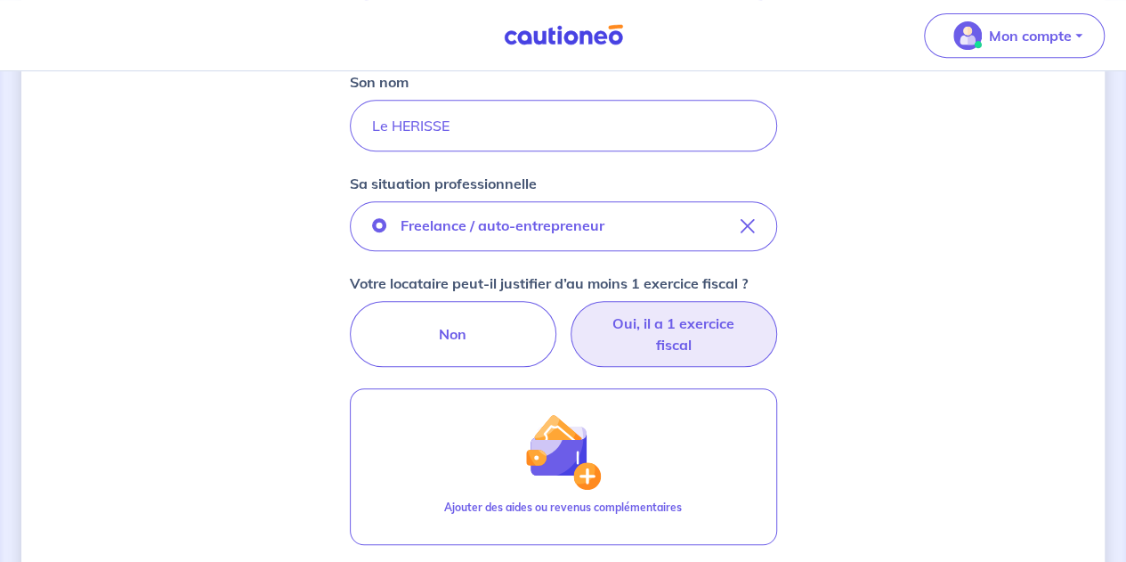
click at [626, 345] on label "Oui, il a 1 exercice fiscal" at bounding box center [674, 334] width 207 height 66
click at [569, 313] on input "Oui, il a 1 exercice fiscal" at bounding box center [563, 307] width 12 height 12
radio input "true"
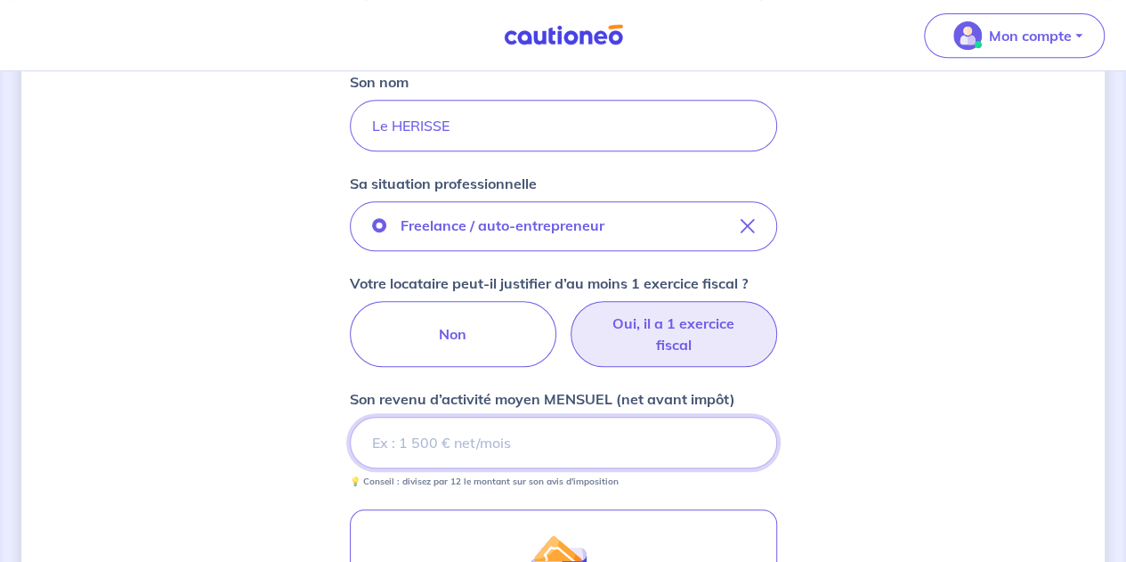
click at [452, 450] on input "Son revenu d’activité moyen MENSUEL (net avant impôt)" at bounding box center [563, 443] width 427 height 52
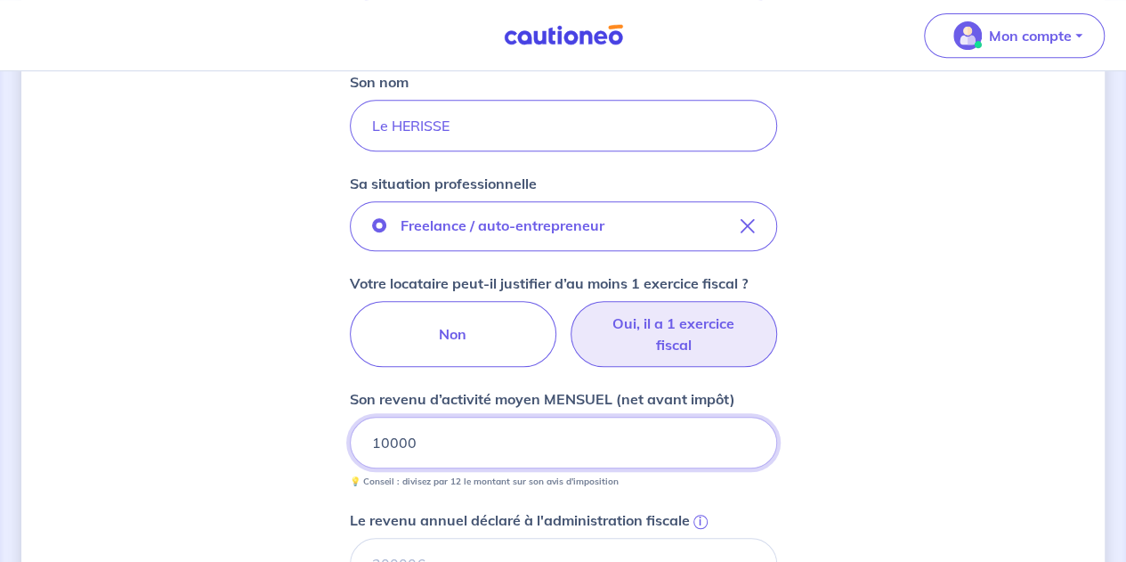
drag, startPoint x: 458, startPoint y: 436, endPoint x: 391, endPoint y: 424, distance: 67.9
click at [391, 424] on input "10000" at bounding box center [563, 443] width 427 height 52
drag, startPoint x: 631, startPoint y: 451, endPoint x: 321, endPoint y: 450, distance: 309.9
click at [321, 450] on div "Concernant vos locataires Locataire 2 Son prénom Quentin Son nom Le HERISSE Sa …" at bounding box center [563, 380] width 1084 height 1371
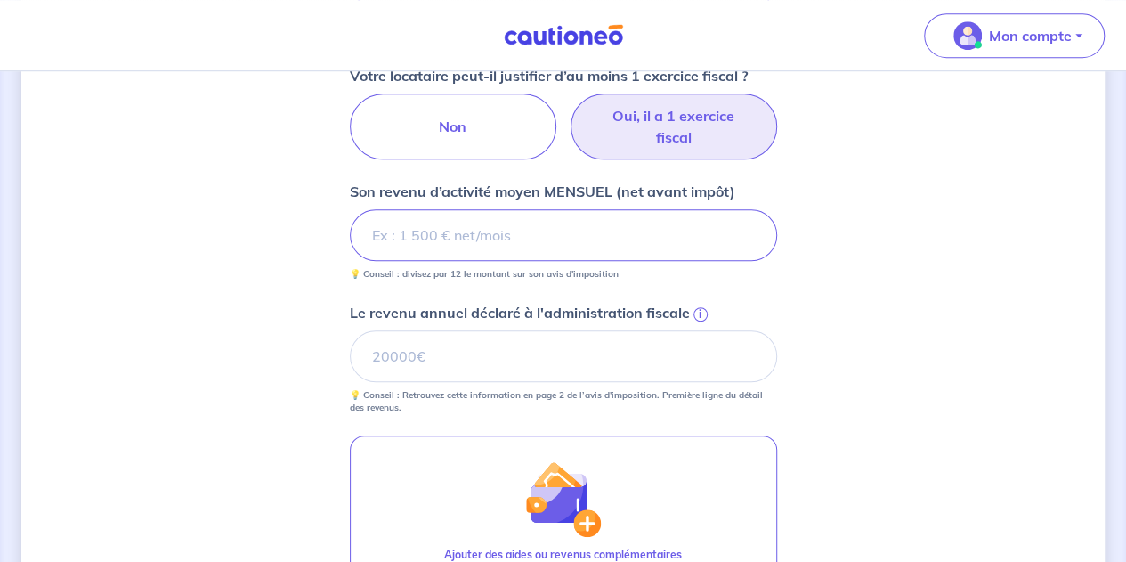
scroll to position [606, 0]
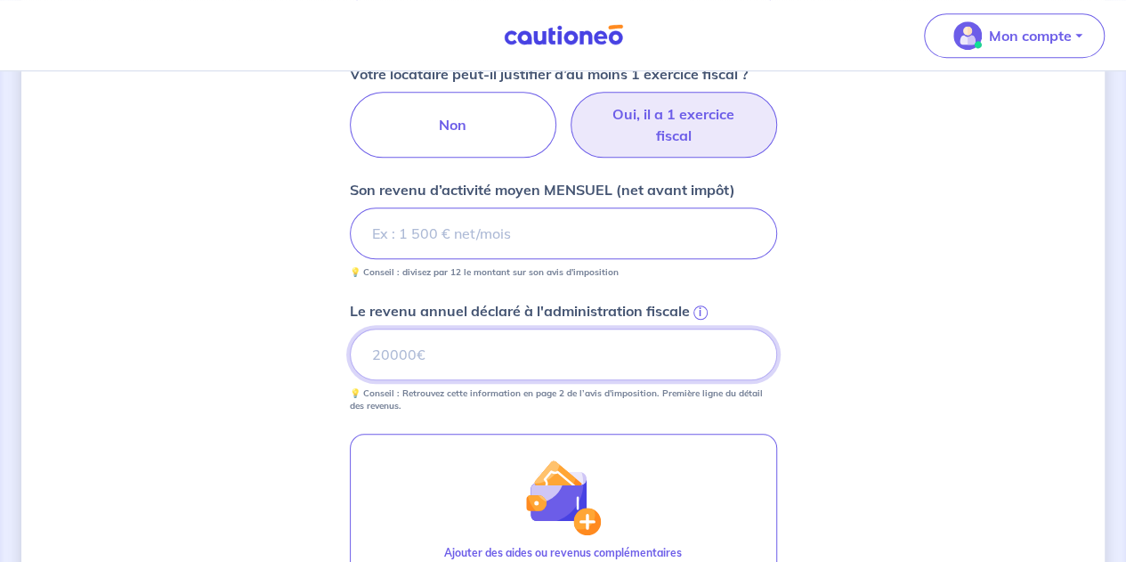
click at [391, 358] on input "Le revenu annuel déclaré à l'administration fiscale i" at bounding box center [563, 355] width 427 height 52
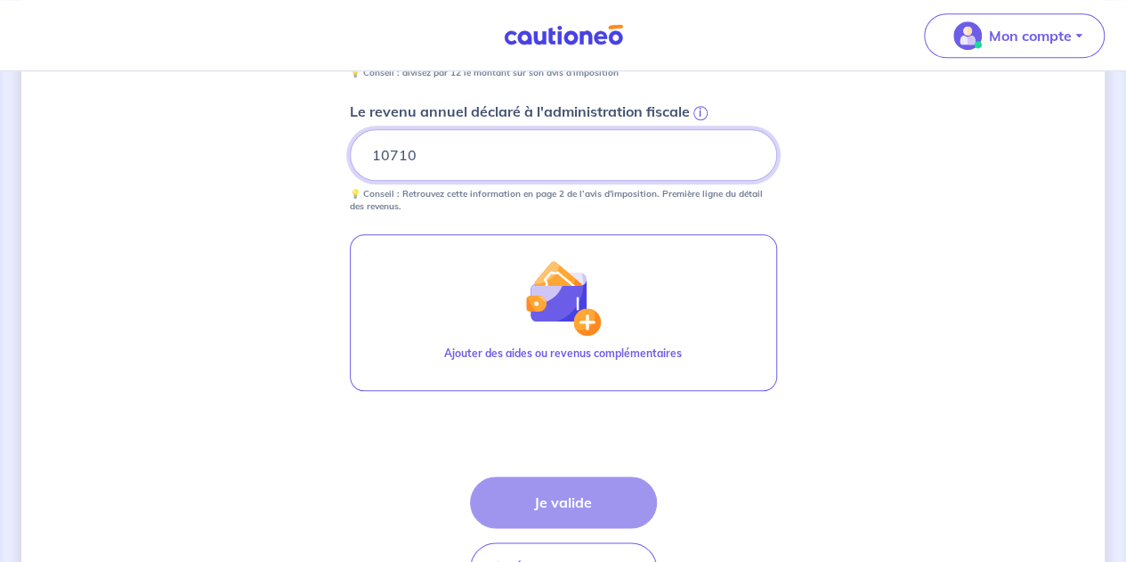
scroll to position [817, 0]
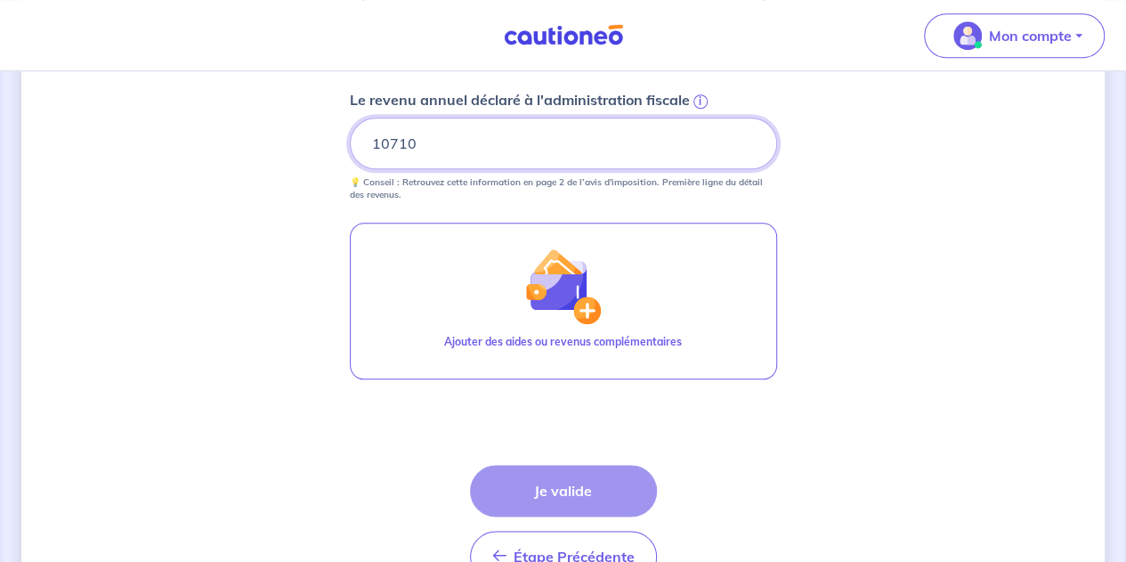
type input "10710"
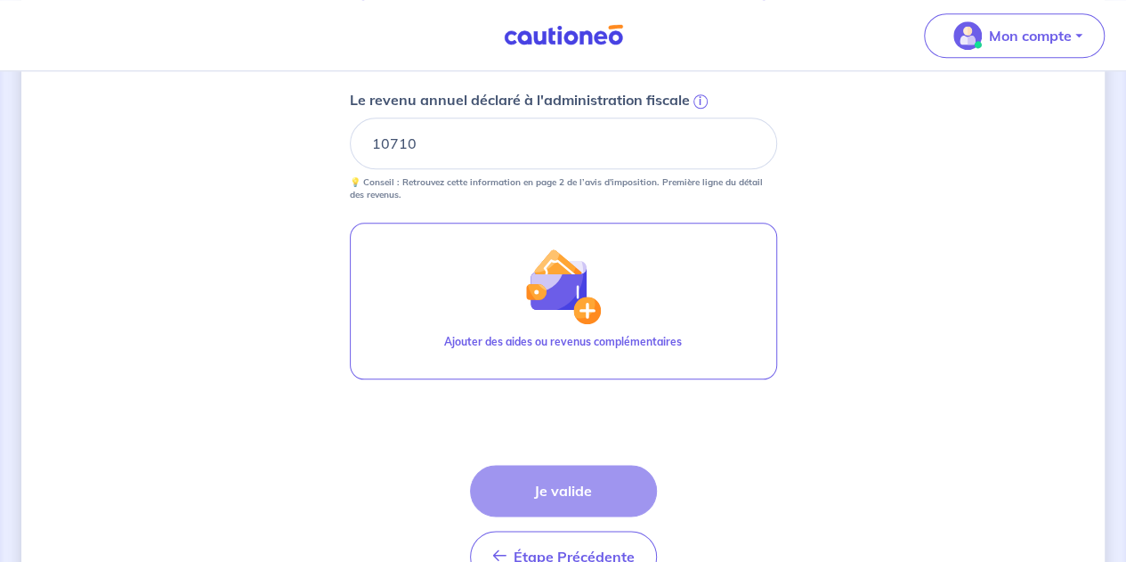
click at [593, 482] on div "Étape Précédente Précédent Je valide Je valide" at bounding box center [563, 524] width 187 height 118
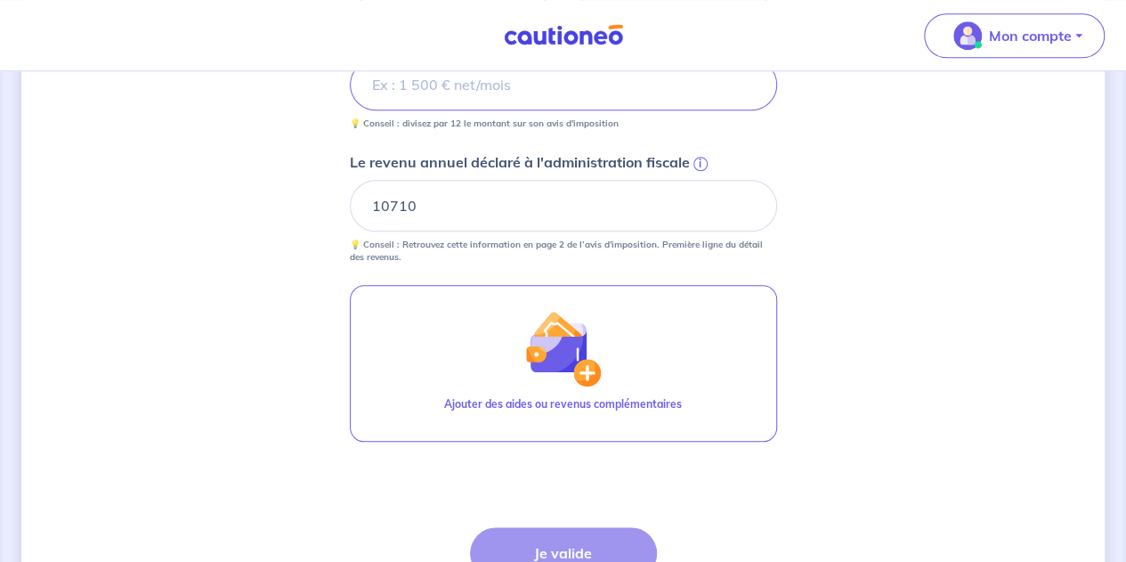
scroll to position [704, 0]
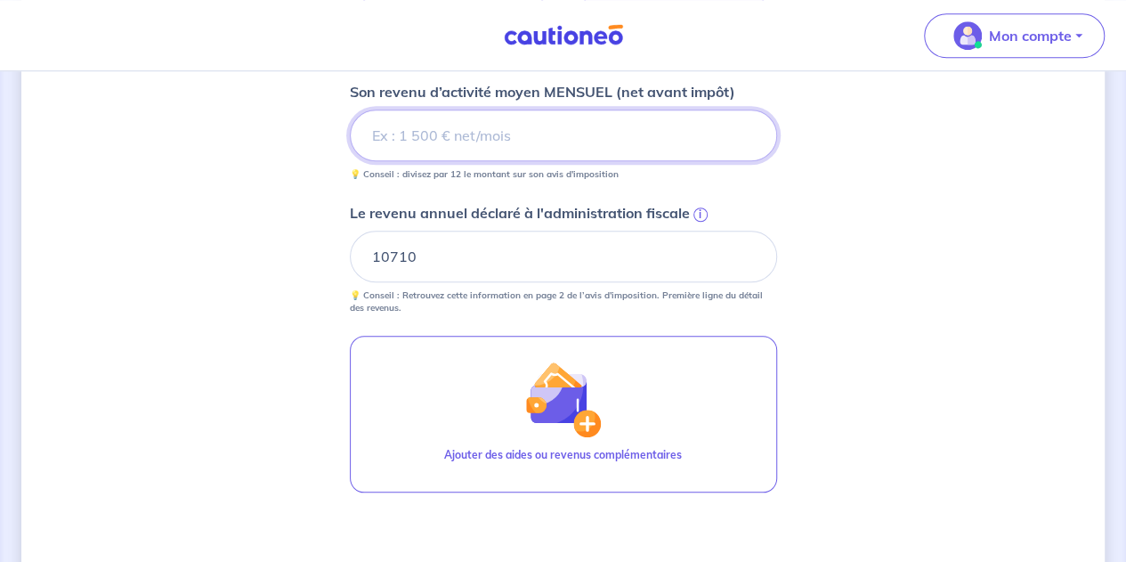
click at [468, 140] on input "Son revenu d’activité moyen MENSUEL (net avant impôt)" at bounding box center [563, 136] width 427 height 52
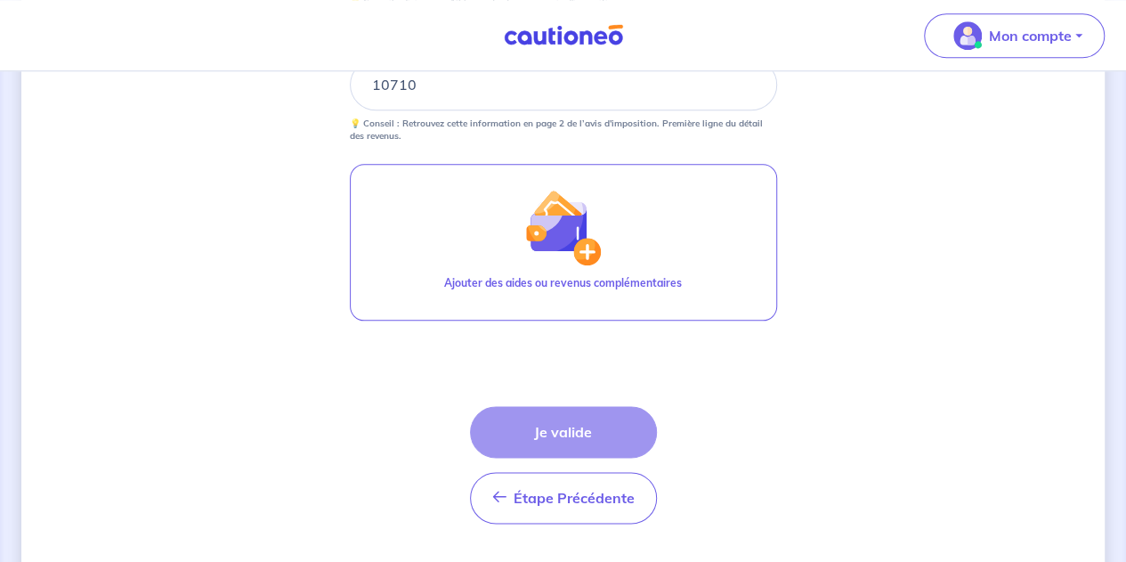
scroll to position [527, 0]
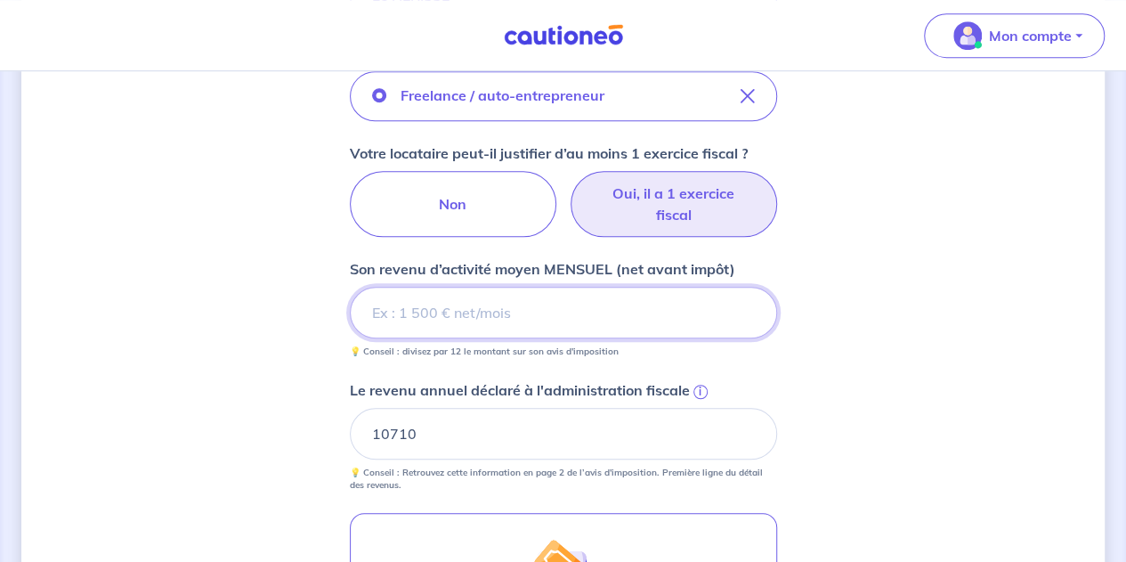
click at [398, 316] on input "Son revenu d’activité moyen MENSUEL (net avant impôt)" at bounding box center [563, 313] width 427 height 52
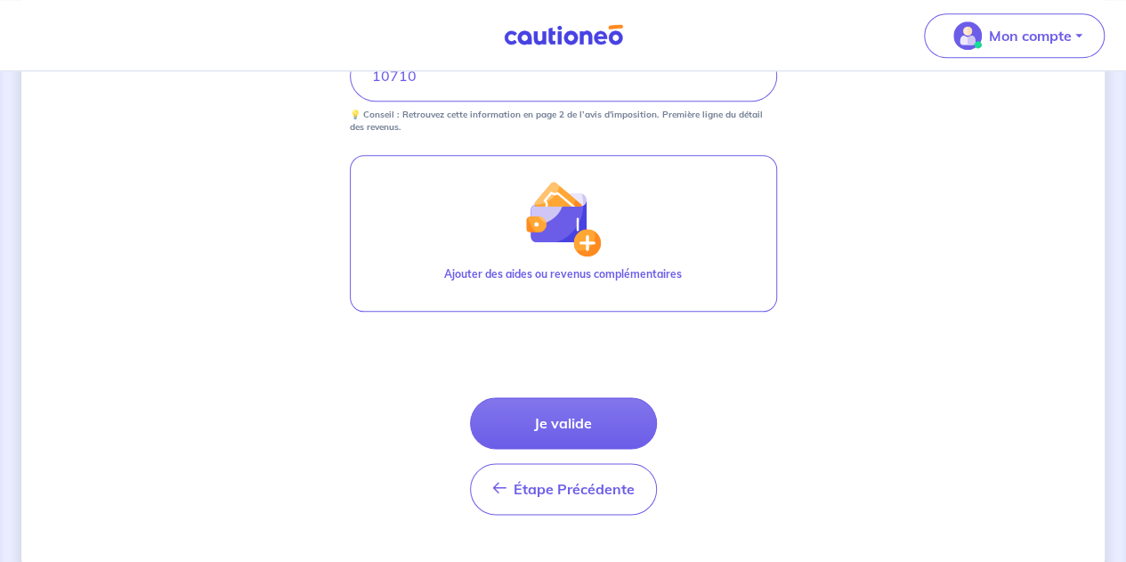
scroll to position [899, 0]
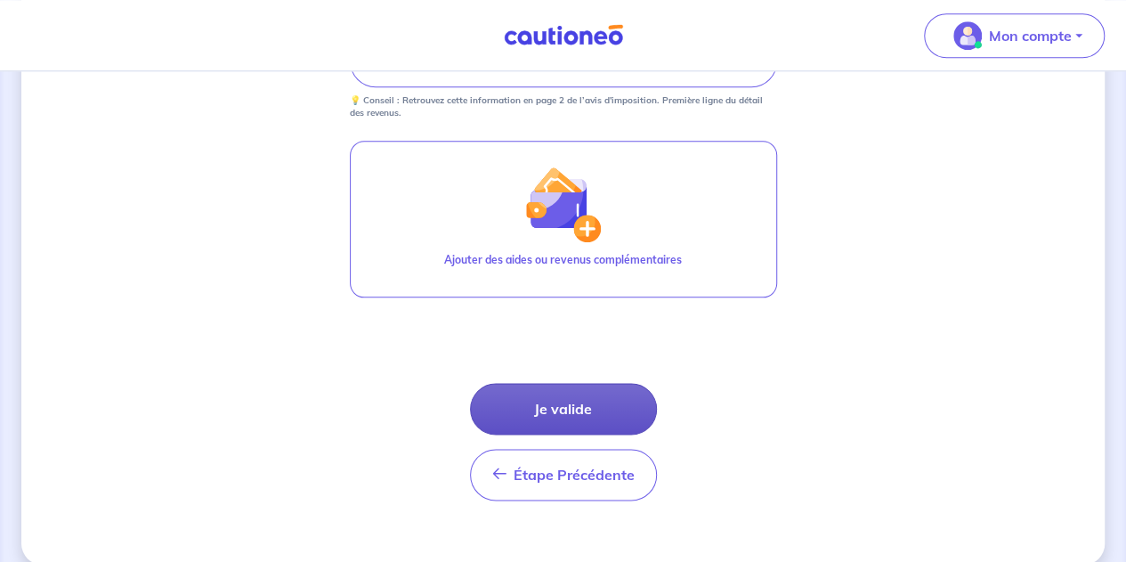
click at [628, 390] on button "Je valide" at bounding box center [563, 409] width 187 height 52
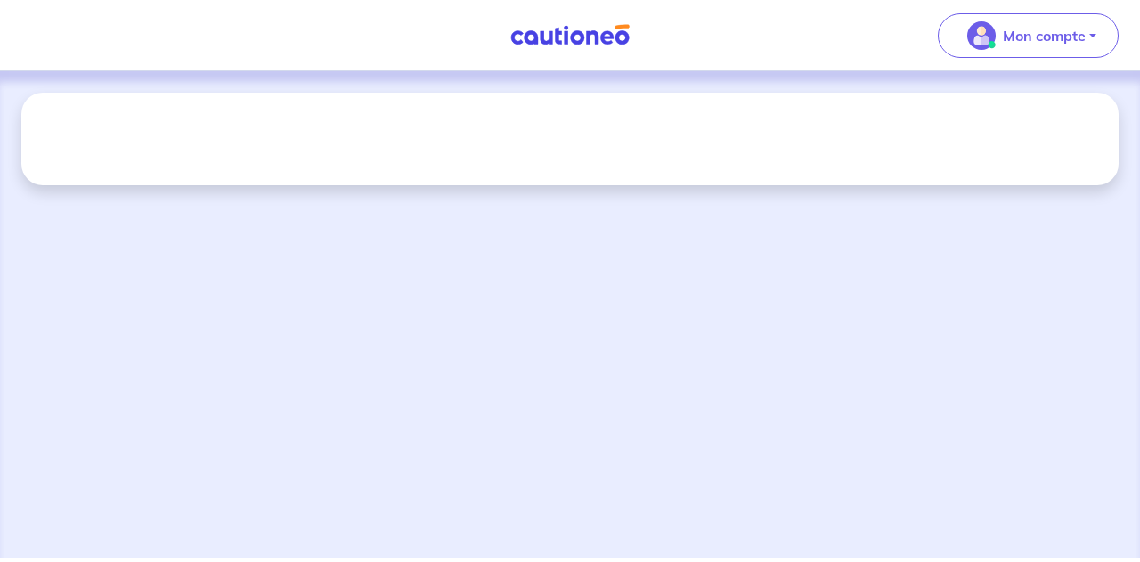
click at [842, 298] on div at bounding box center [570, 314] width 1140 height 487
click at [730, 373] on div at bounding box center [570, 314] width 1140 height 487
click at [911, 230] on div at bounding box center [570, 314] width 1140 height 487
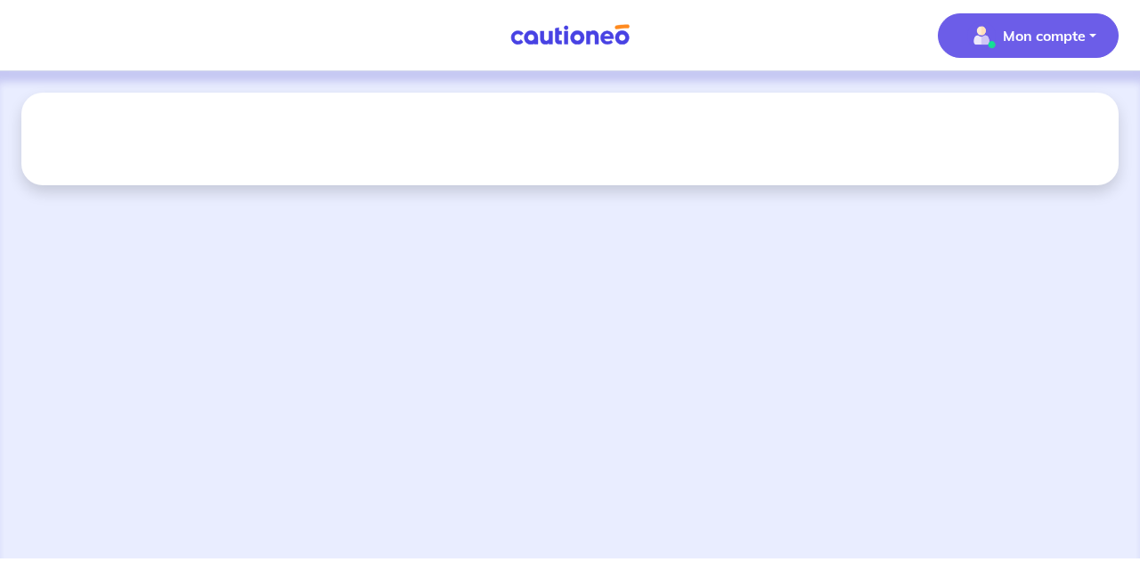
click at [994, 37] on span "Mon compte" at bounding box center [1023, 35] width 126 height 28
click at [967, 128] on div "Mes informations Me déconnecter" at bounding box center [1009, 132] width 159 height 116
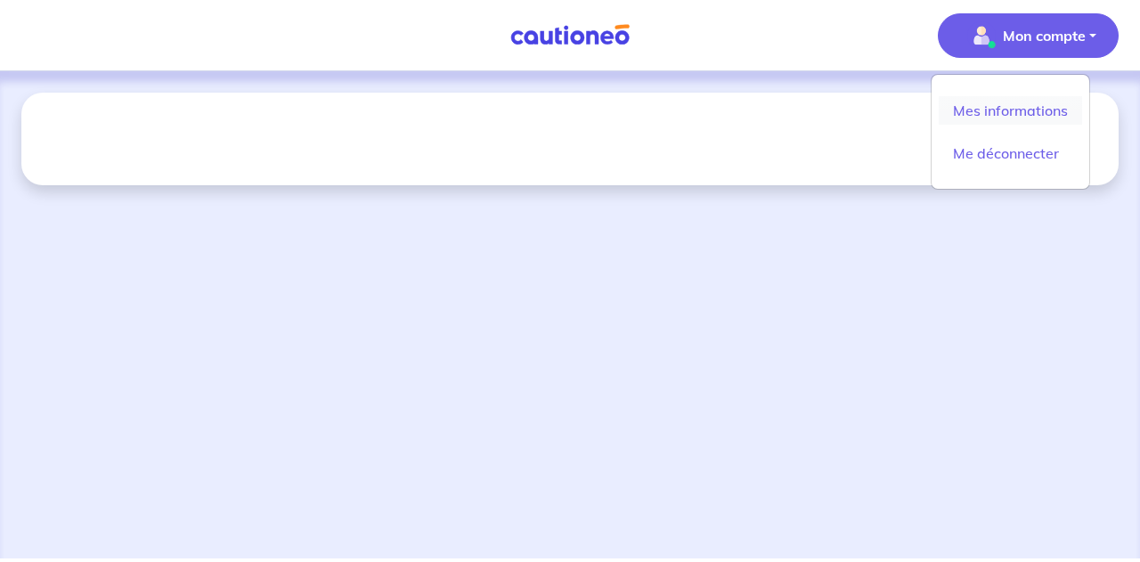
click at [967, 122] on link "Mes informations" at bounding box center [1009, 110] width 143 height 28
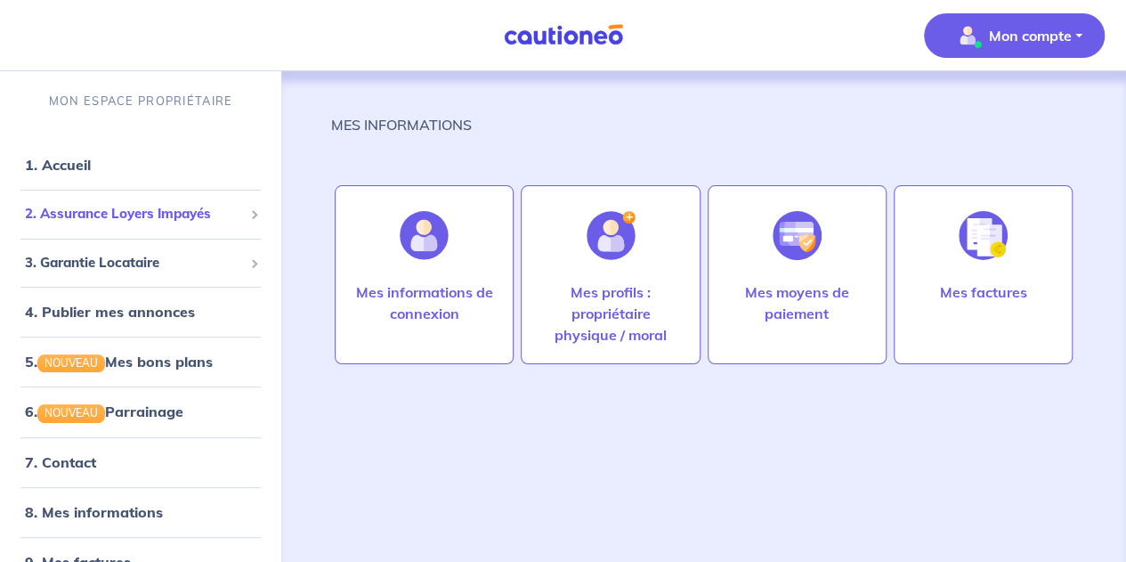
click at [161, 228] on div "2. Assurance Loyers Impayés" at bounding box center [140, 214] width 267 height 35
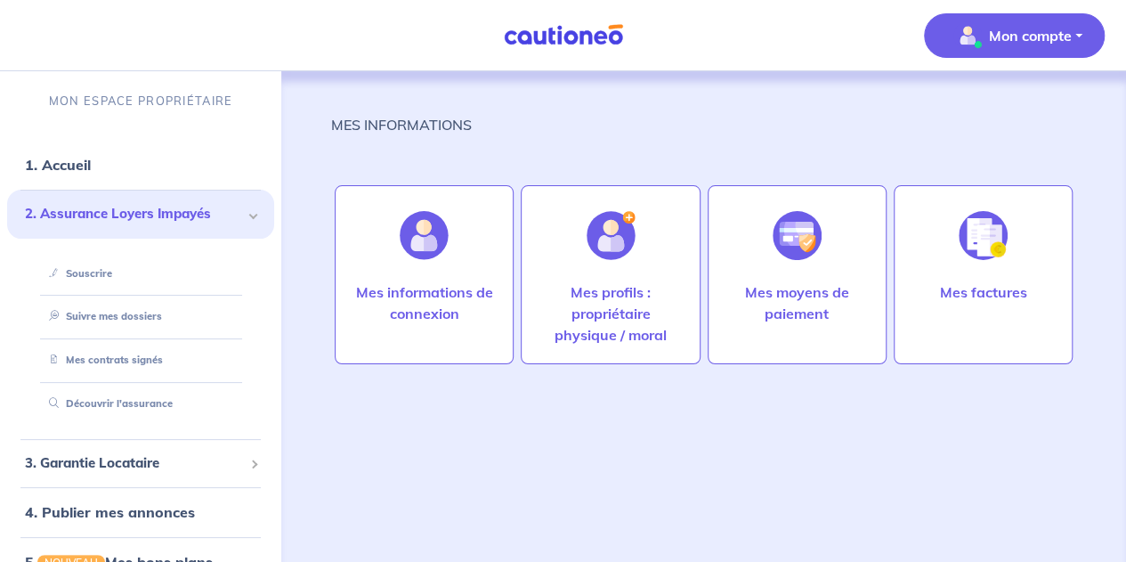
click at [160, 213] on span "2. Assurance Loyers Impayés" at bounding box center [134, 214] width 218 height 20
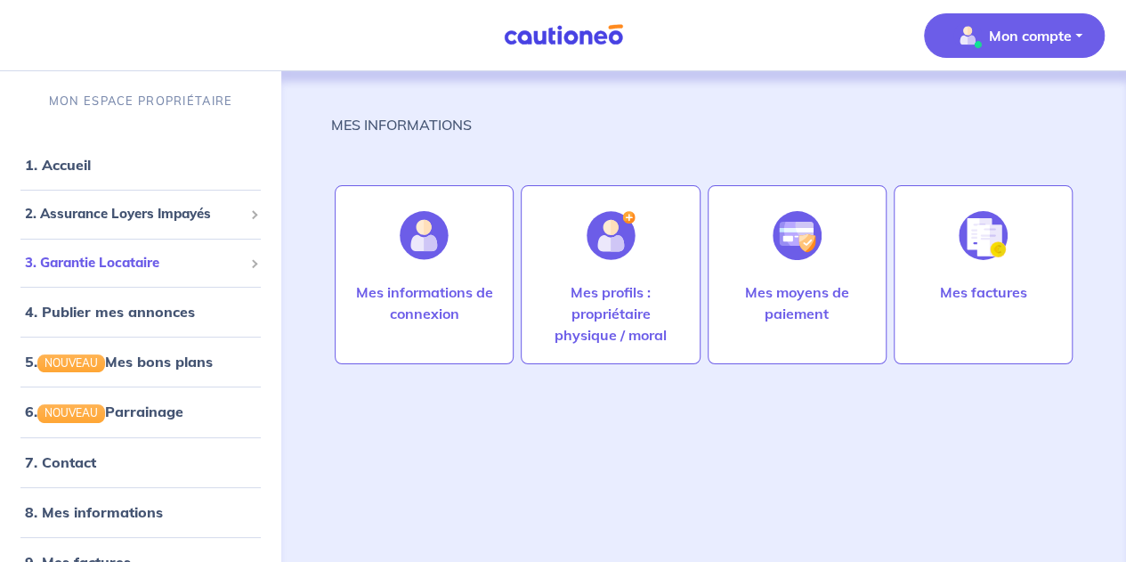
click at [126, 269] on span "3. Garantie Locataire" at bounding box center [134, 263] width 218 height 20
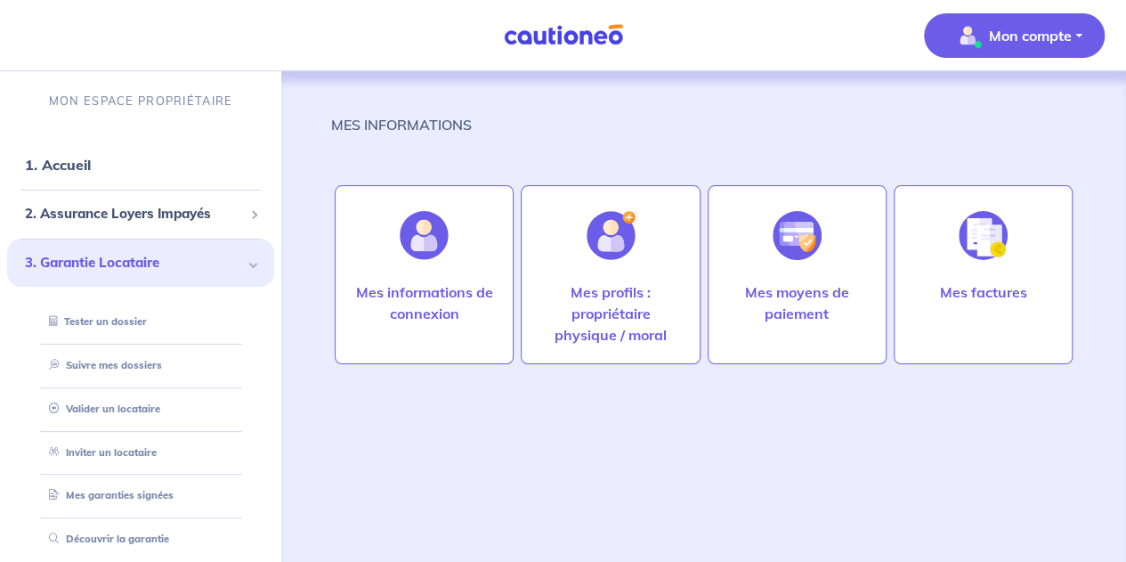
click at [126, 269] on span "3. Garantie Locataire" at bounding box center [134, 263] width 218 height 20
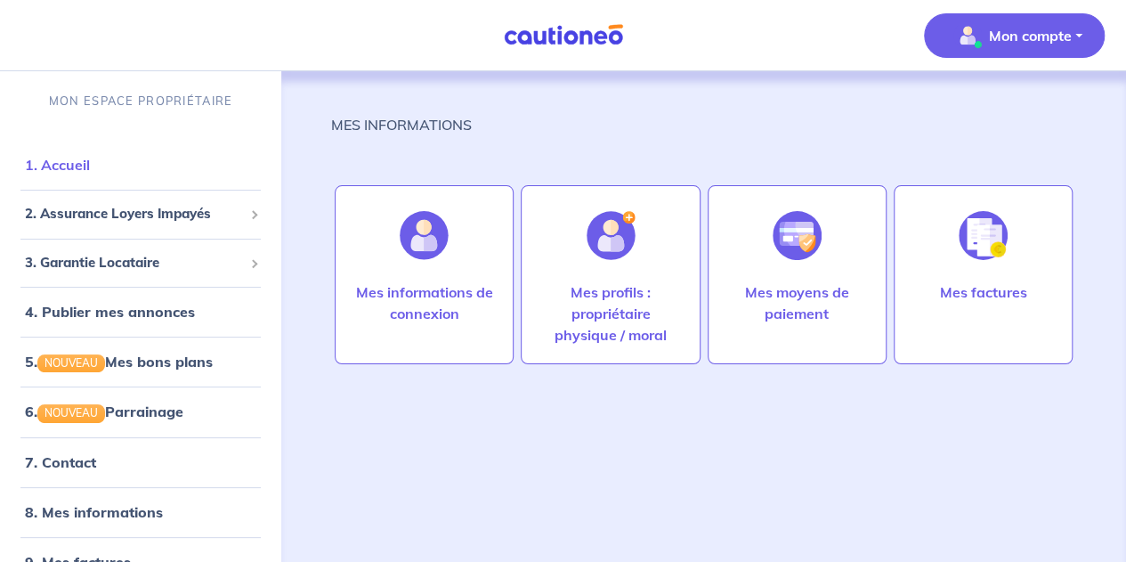
click at [64, 161] on link "1. Accueil" at bounding box center [57, 165] width 65 height 18
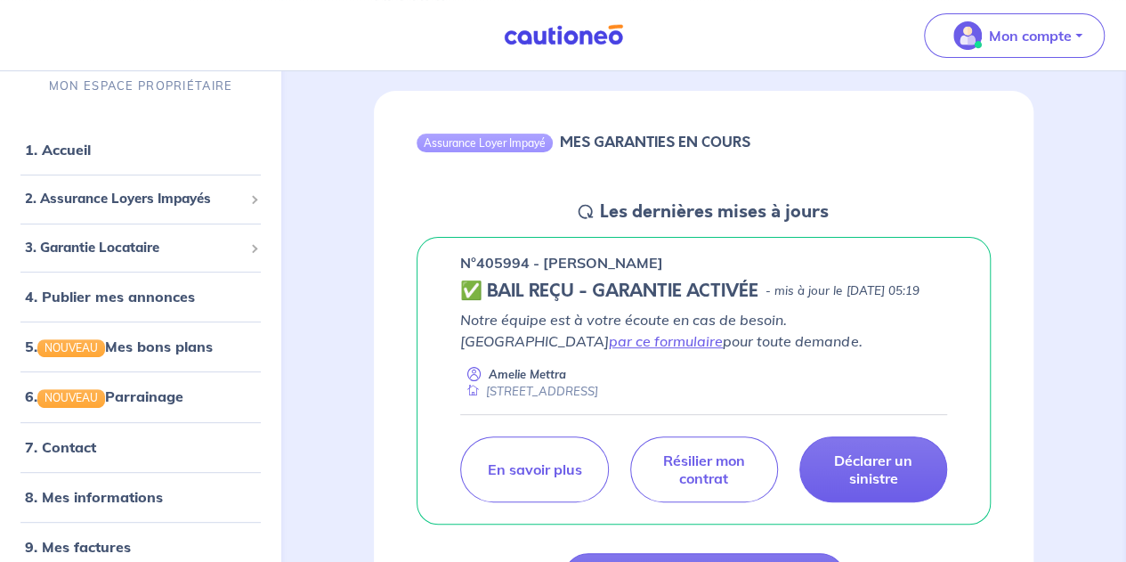
scroll to position [55, 0]
